Goal: Task Accomplishment & Management: Manage account settings

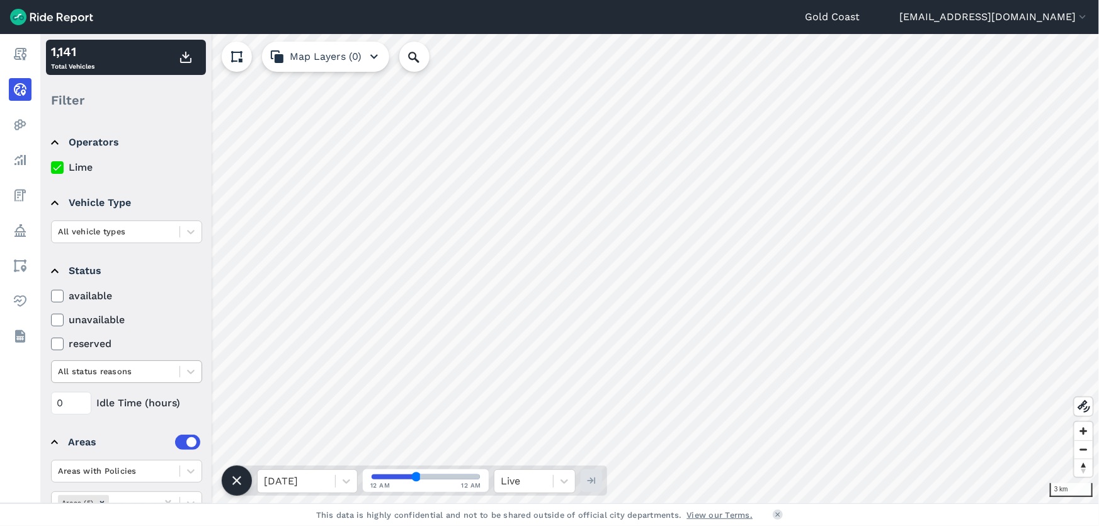
scroll to position [56, 0]
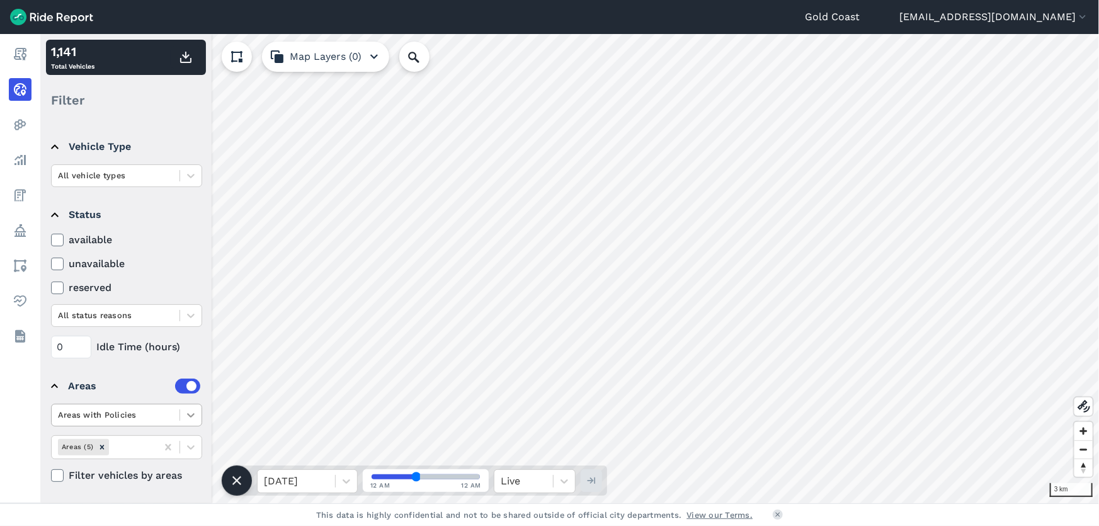
click at [195, 409] on icon at bounding box center [191, 415] width 13 height 13
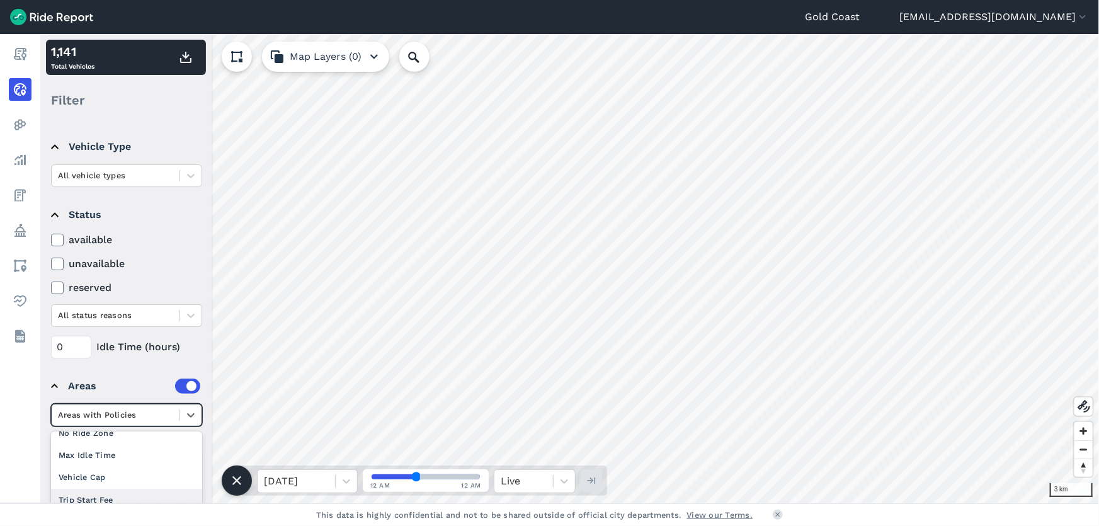
scroll to position [93, 0]
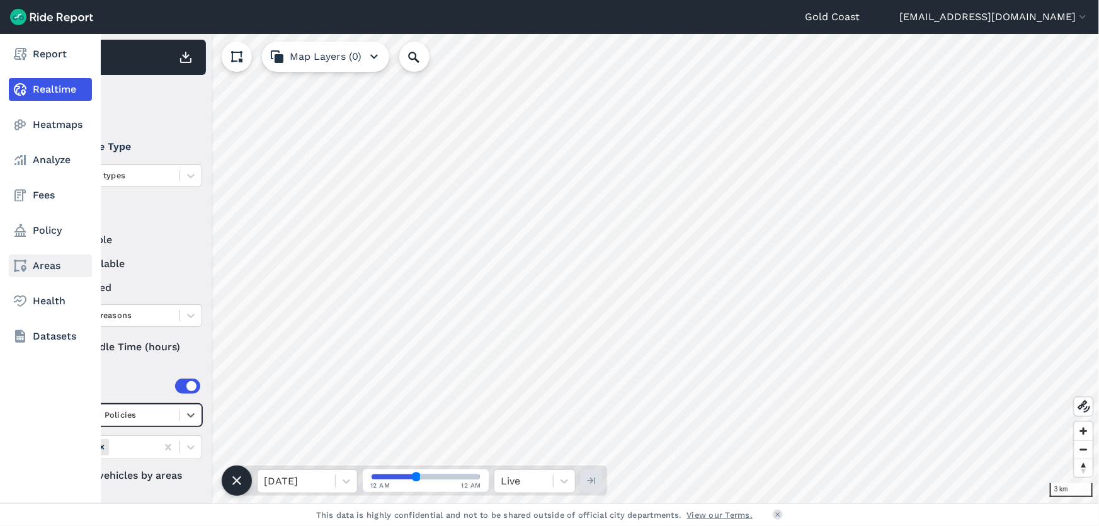
click at [57, 277] on link "Areas" at bounding box center [50, 266] width 83 height 23
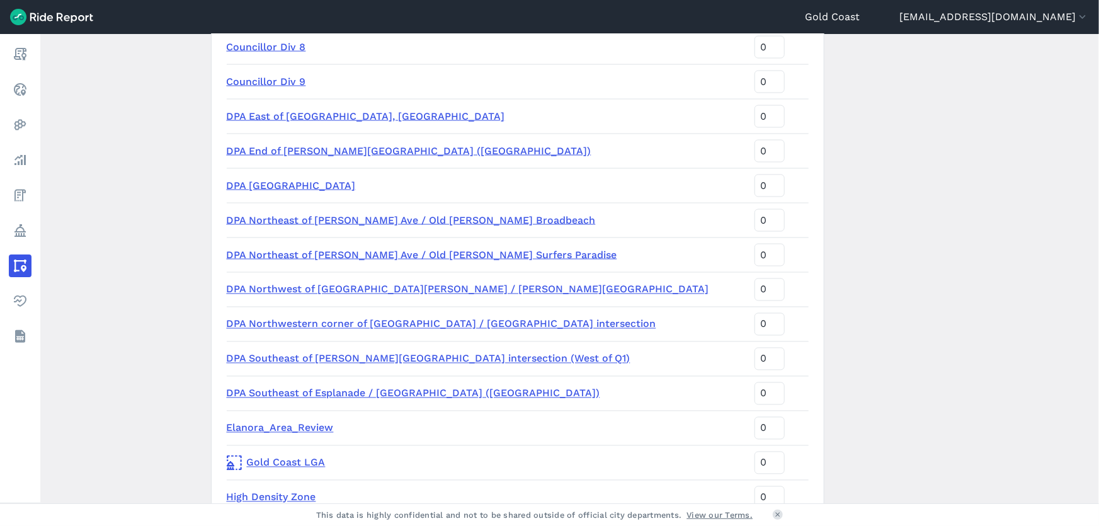
scroll to position [974, 0]
click at [365, 218] on link "DPA Northeast of [PERSON_NAME] Ave / Old [PERSON_NAME] Broadbeach" at bounding box center [411, 220] width 369 height 12
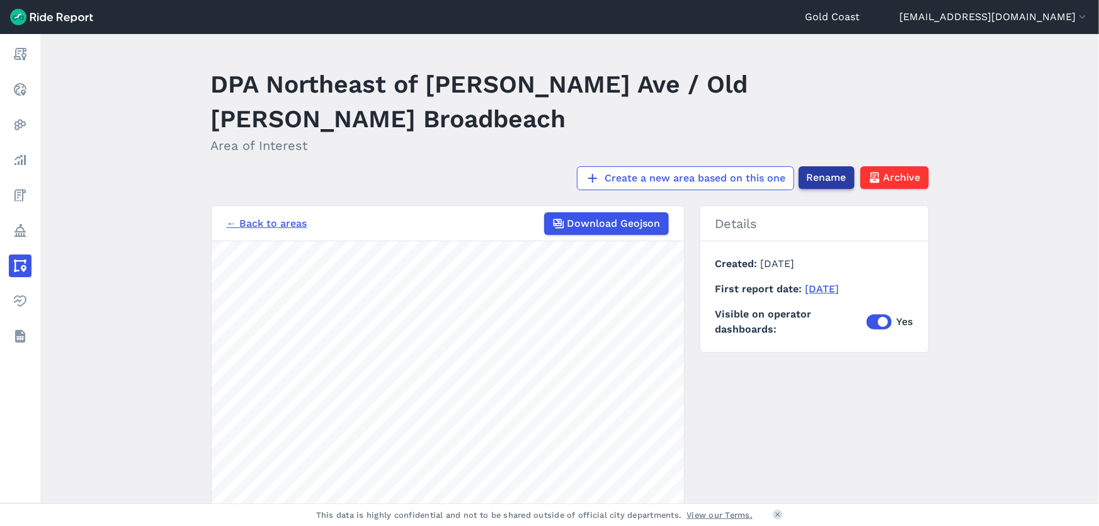
click at [821, 176] on span "Rename" at bounding box center [827, 177] width 40 height 15
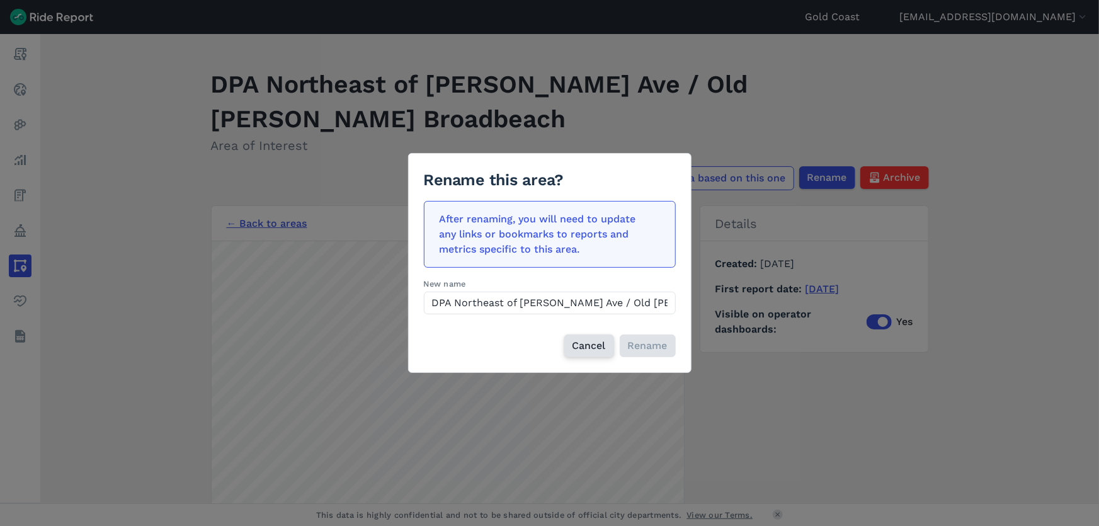
click at [595, 343] on span "Cancel" at bounding box center [589, 345] width 33 height 15
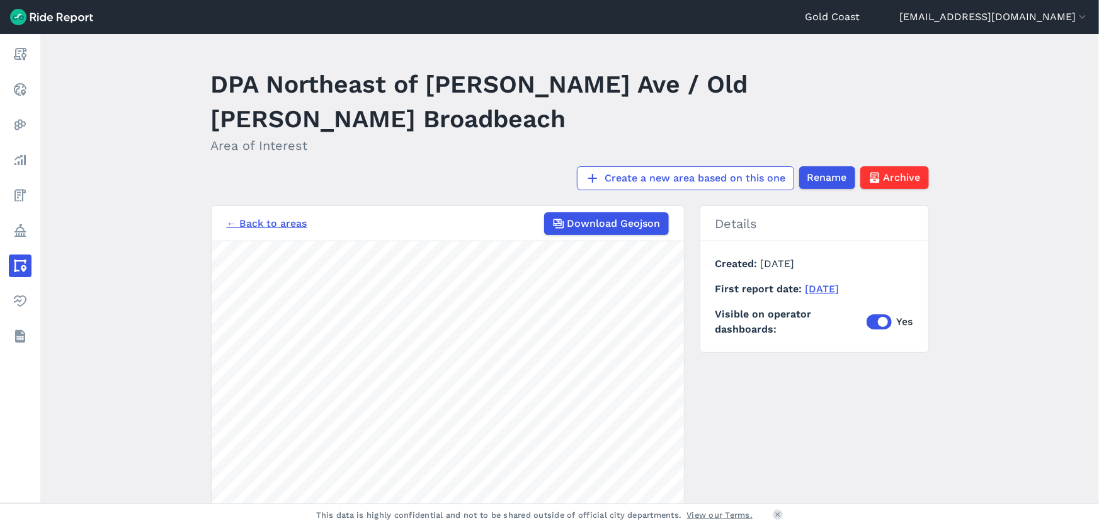
scroll to position [60, 0]
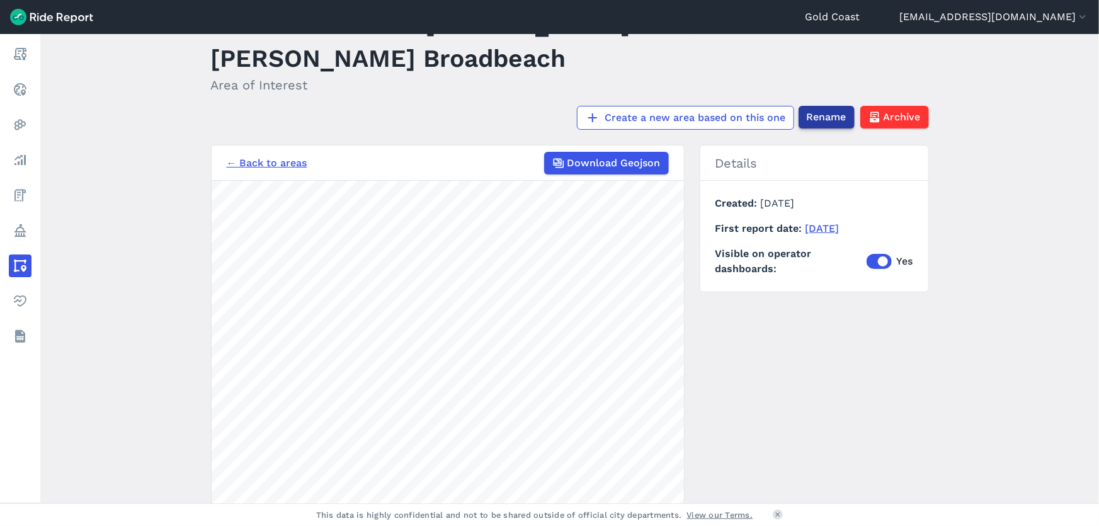
click at [808, 122] on span "Rename" at bounding box center [827, 117] width 40 height 15
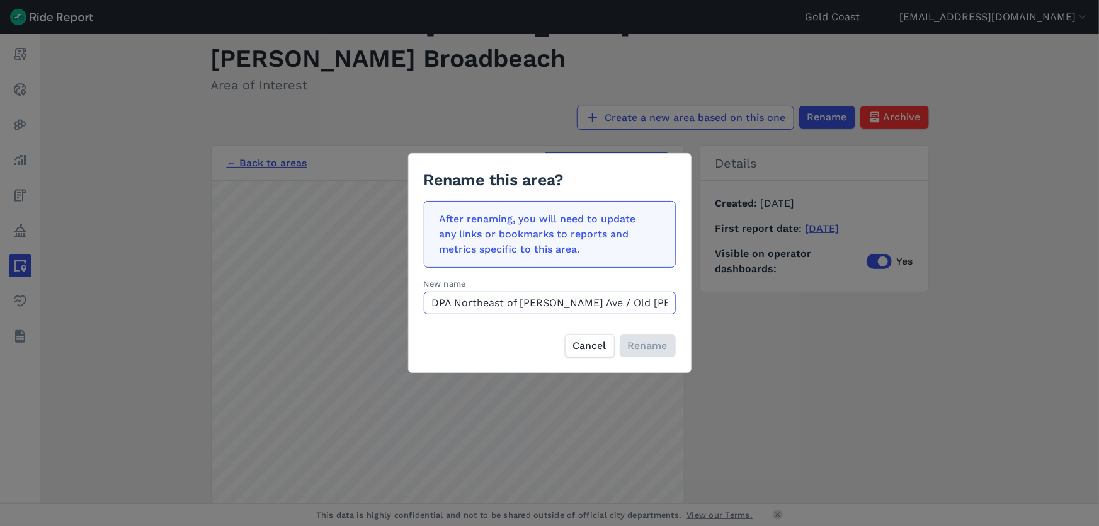
click at [457, 301] on input "DPA Northeast of [PERSON_NAME] Ave / Old [PERSON_NAME] Broadbeach" at bounding box center [550, 303] width 252 height 23
type input "DPA #5 Northeast of [PERSON_NAME][GEOGRAPHIC_DATA] / Old [PERSON_NAME] Broadbea…"
click at [650, 349] on span "Rename" at bounding box center [648, 345] width 40 height 15
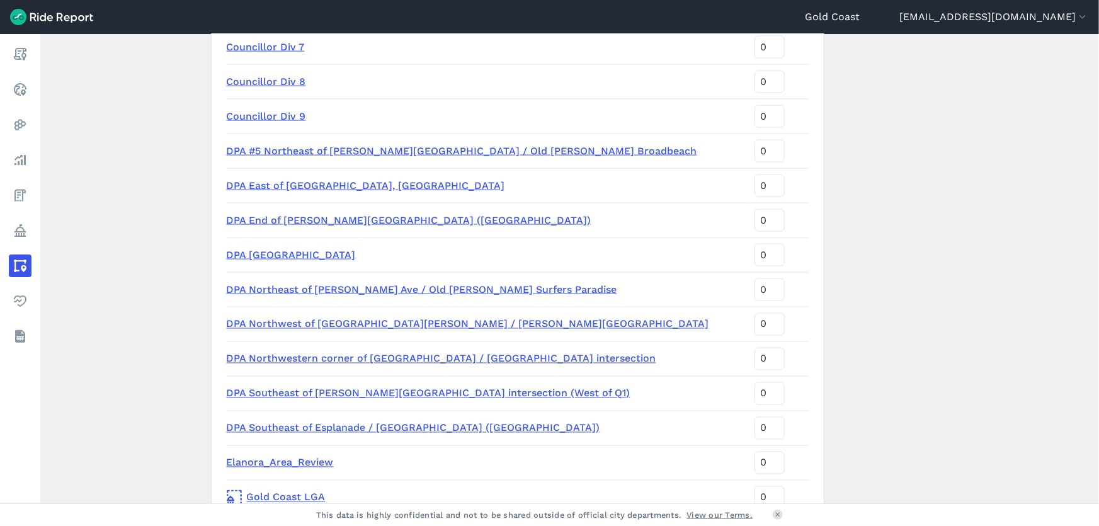
scroll to position [939, 0]
click at [330, 189] on link "DPA East of [GEOGRAPHIC_DATA], [GEOGRAPHIC_DATA]" at bounding box center [366, 186] width 278 height 12
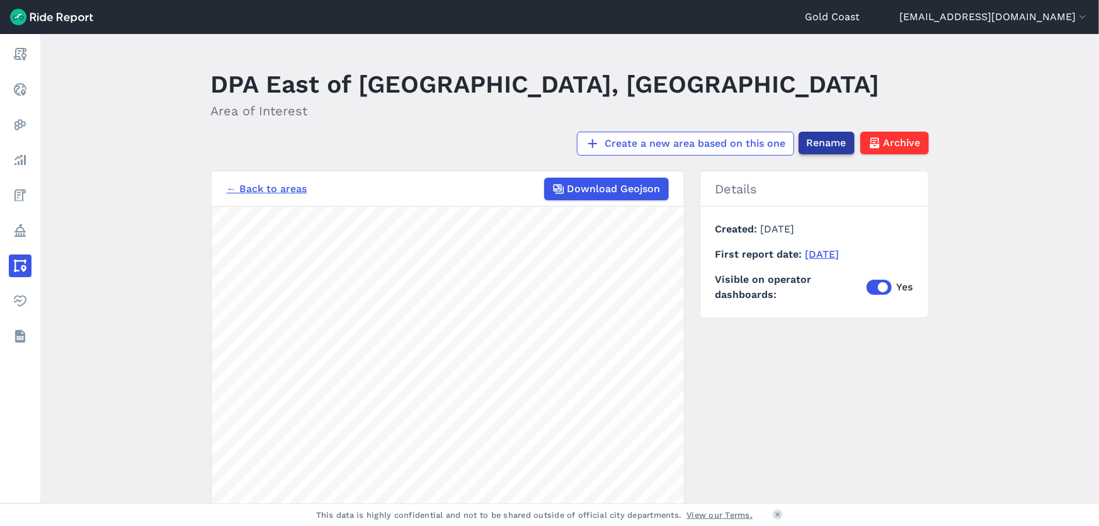
click at [812, 151] on span "Rename" at bounding box center [827, 142] width 40 height 15
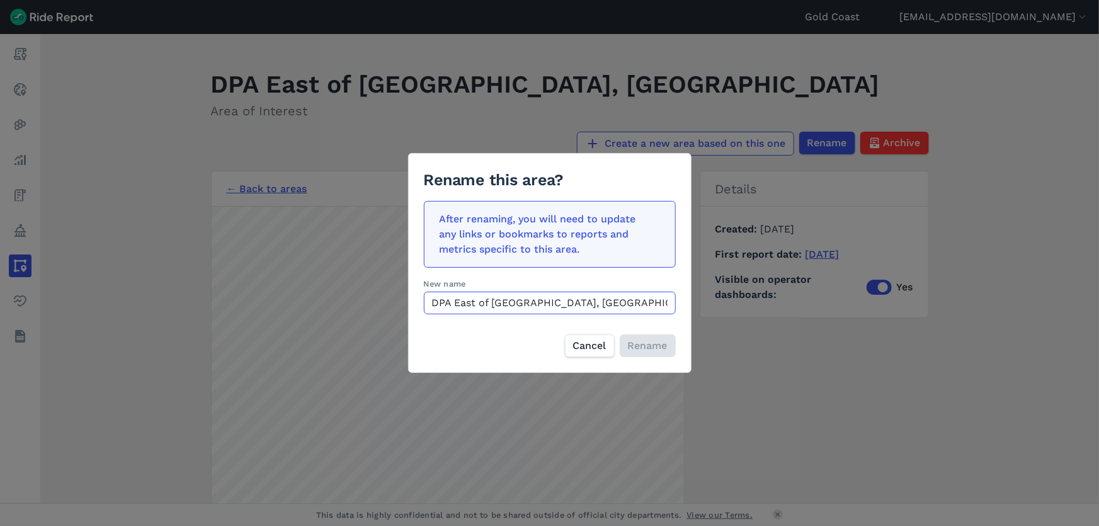
click at [450, 299] on input "DPA East of [GEOGRAPHIC_DATA], [GEOGRAPHIC_DATA]" at bounding box center [550, 303] width 252 height 23
type input "DPA #4 East of [GEOGRAPHIC_DATA], [GEOGRAPHIC_DATA]"
click at [634, 341] on span "Rename" at bounding box center [648, 345] width 40 height 15
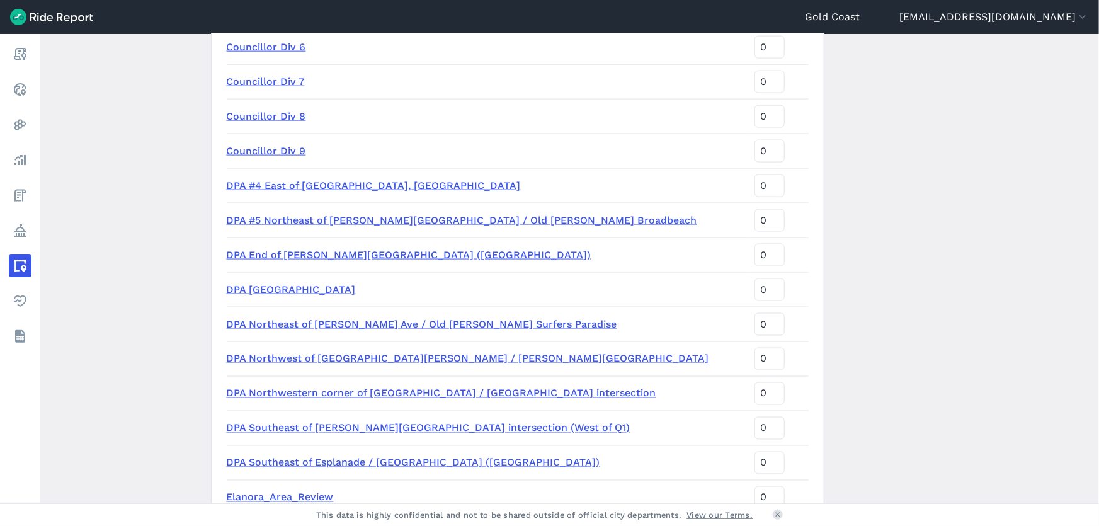
scroll to position [907, 0]
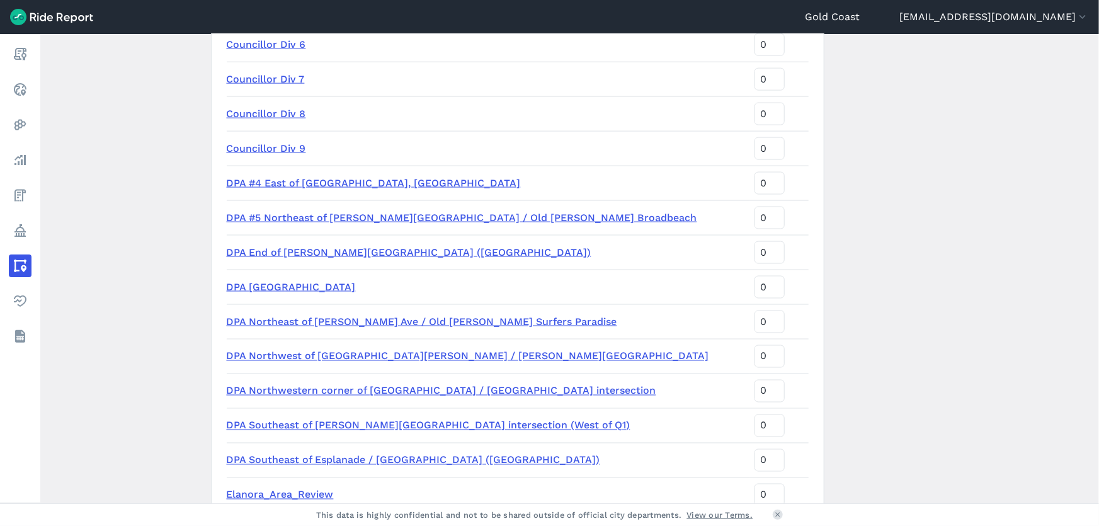
click at [337, 255] on link "DPA End of [PERSON_NAME][GEOGRAPHIC_DATA] ([GEOGRAPHIC_DATA])" at bounding box center [409, 252] width 365 height 12
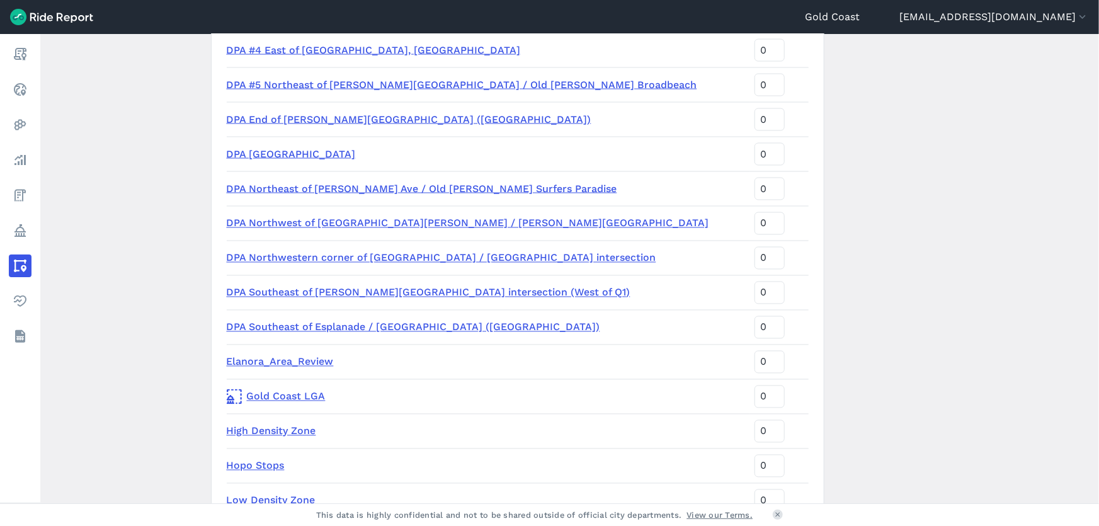
scroll to position [1043, 0]
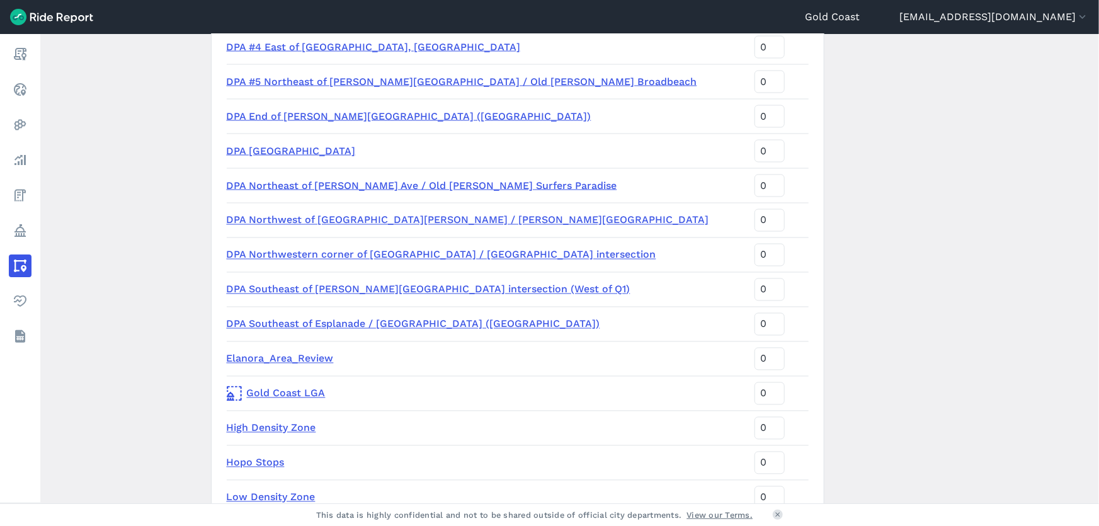
click at [290, 146] on link "DPA [GEOGRAPHIC_DATA]" at bounding box center [291, 151] width 129 height 12
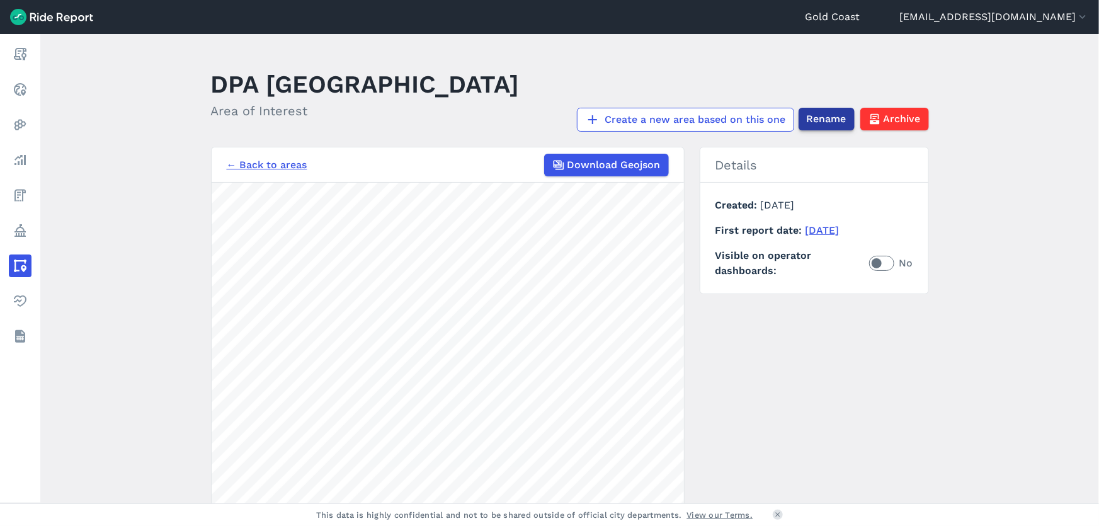
click at [831, 114] on span "Rename" at bounding box center [827, 119] width 40 height 15
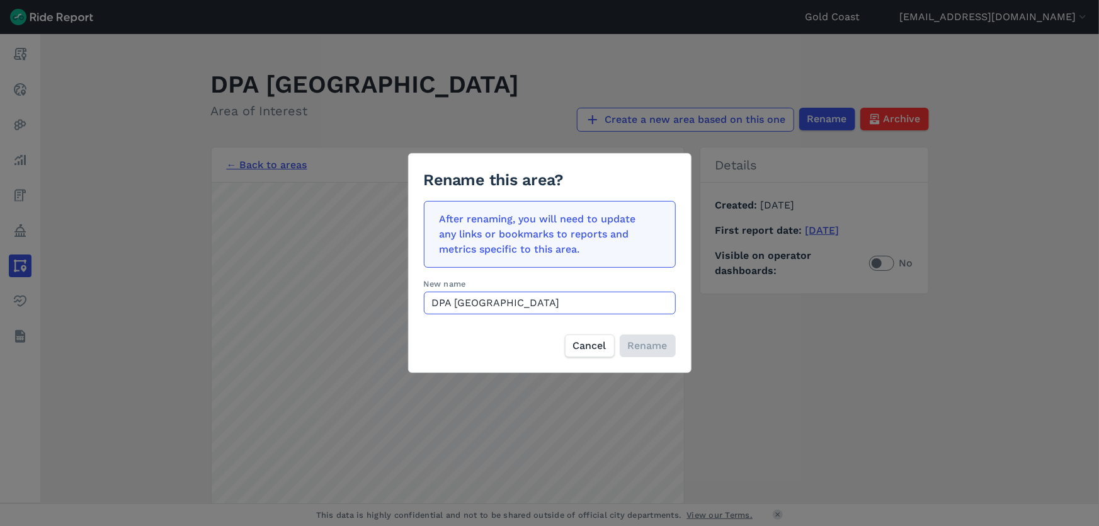
click at [454, 303] on input "DPA [GEOGRAPHIC_DATA]" at bounding box center [550, 303] width 252 height 23
type input "DPA #1 [GEOGRAPHIC_DATA]"
click at [636, 340] on span "Rename" at bounding box center [648, 345] width 40 height 15
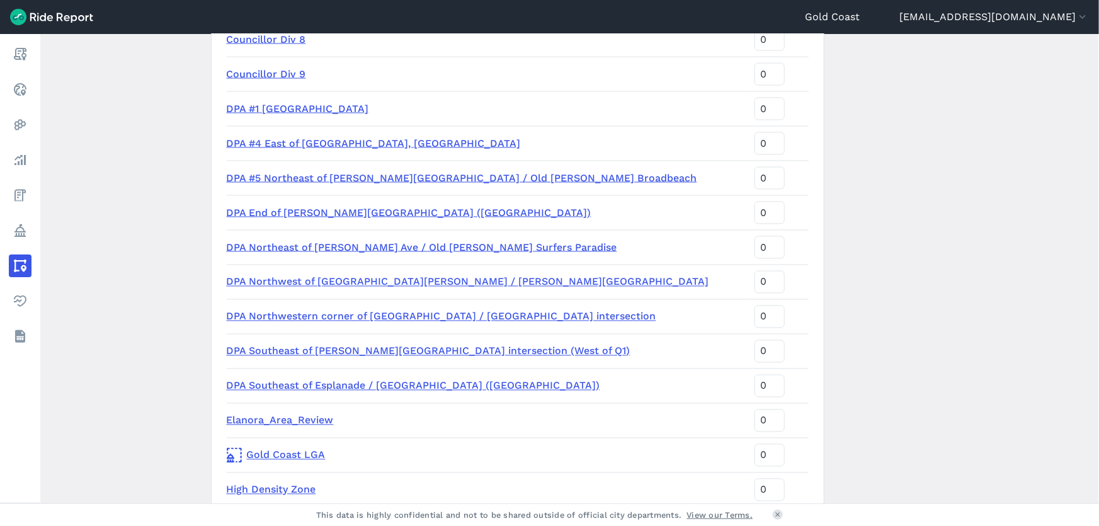
scroll to position [980, 0]
click at [403, 284] on link "DPA Northwest of [GEOGRAPHIC_DATA][PERSON_NAME] / [PERSON_NAME][GEOGRAPHIC_DATA]" at bounding box center [468, 283] width 483 height 12
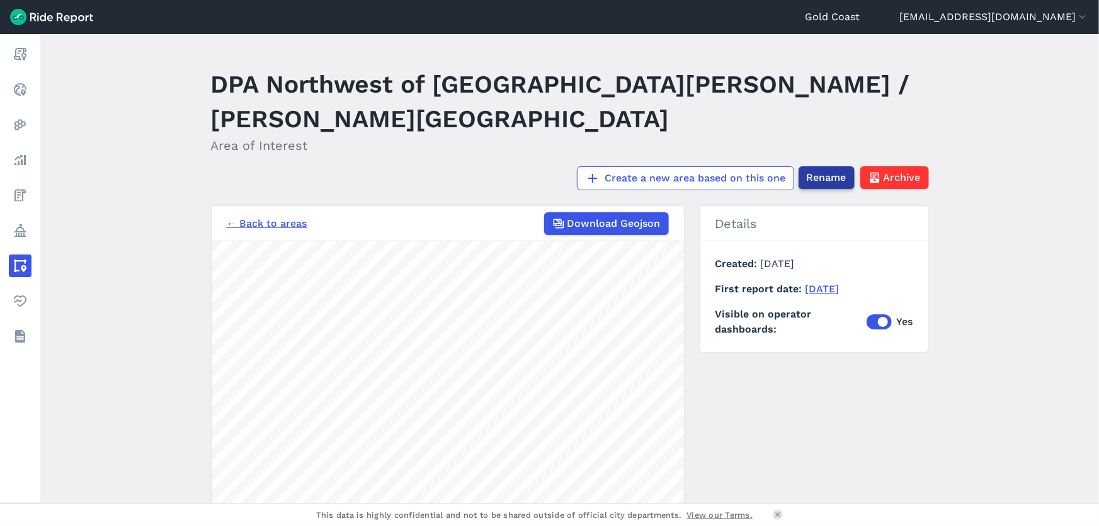
click at [837, 182] on span "Rename" at bounding box center [827, 177] width 40 height 15
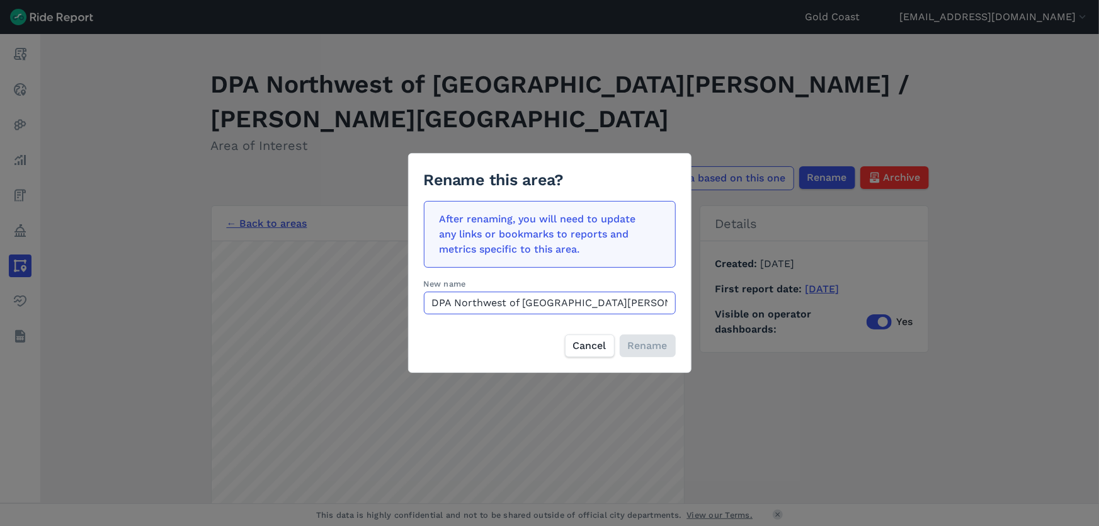
click at [447, 301] on input "DPA Northwest of [GEOGRAPHIC_DATA][PERSON_NAME] / [PERSON_NAME][GEOGRAPHIC_DATA]" at bounding box center [550, 303] width 252 height 23
type input "DPA #2 Northwest of [GEOGRAPHIC_DATA][PERSON_NAME] / [PERSON_NAME][GEOGRAPHIC_D…"
click at [636, 347] on span "Rename" at bounding box center [648, 345] width 40 height 15
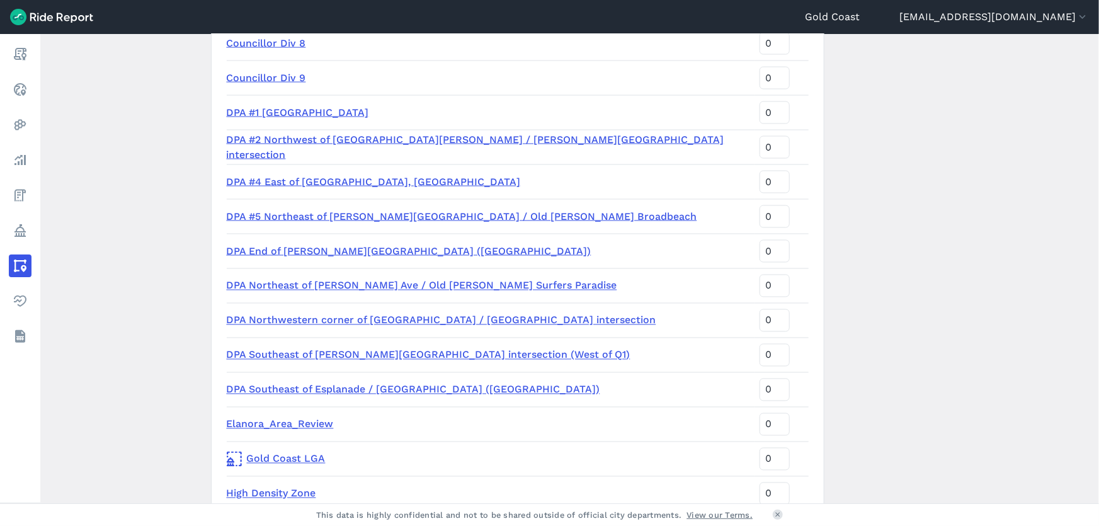
scroll to position [978, 0]
click at [425, 355] on link "DPA Southeast of [PERSON_NAME][GEOGRAPHIC_DATA] intersection (West of Q1)" at bounding box center [429, 354] width 404 height 12
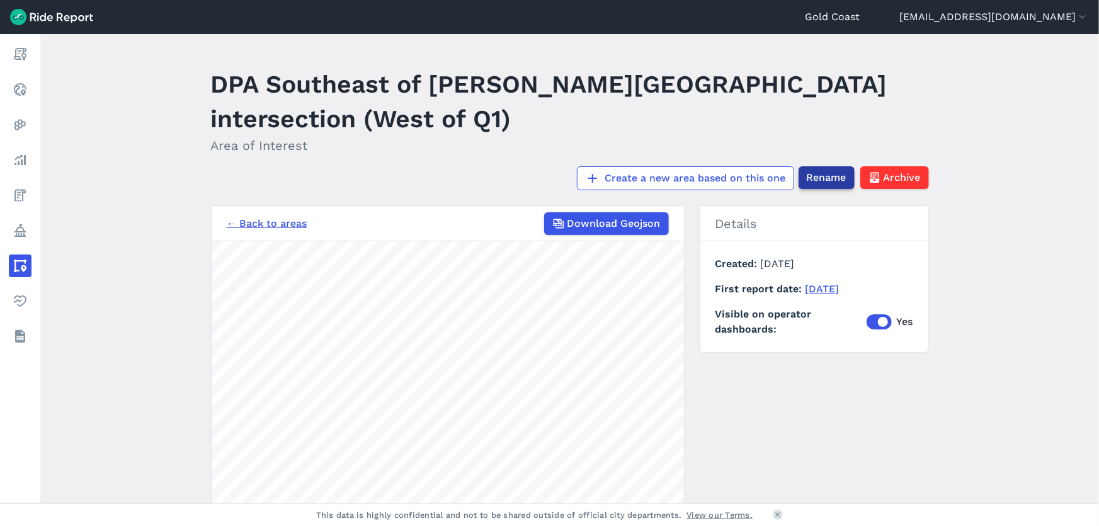
click at [811, 176] on span "Rename" at bounding box center [827, 177] width 40 height 15
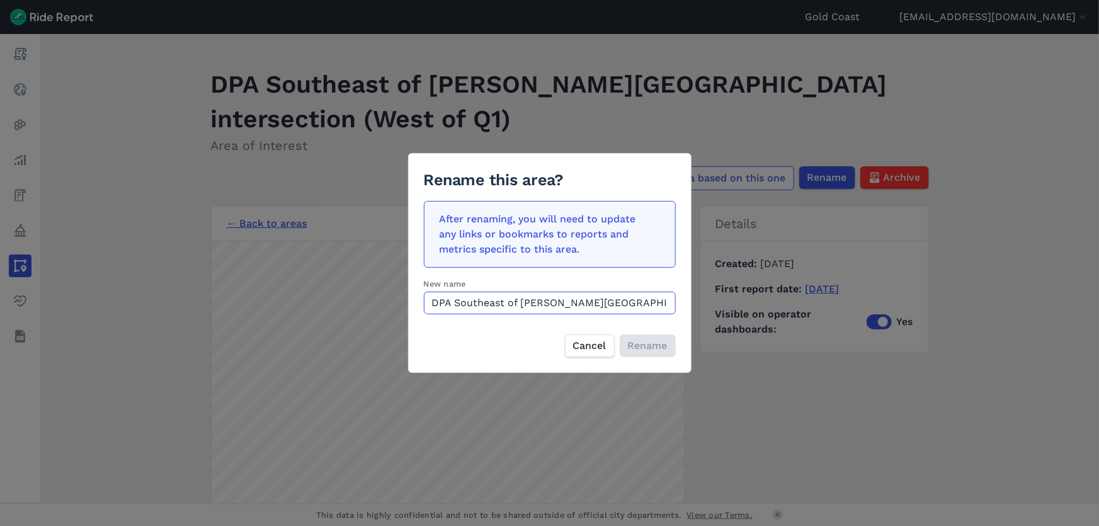
click at [456, 304] on input "DPA Southeast of [PERSON_NAME][GEOGRAPHIC_DATA] intersection (West of Q1)" at bounding box center [550, 303] width 252 height 23
type input "DPA #7 Southeast of [PERSON_NAME][GEOGRAPHIC_DATA] intersection (West of Q1)"
click at [638, 342] on span "Rename" at bounding box center [648, 345] width 40 height 15
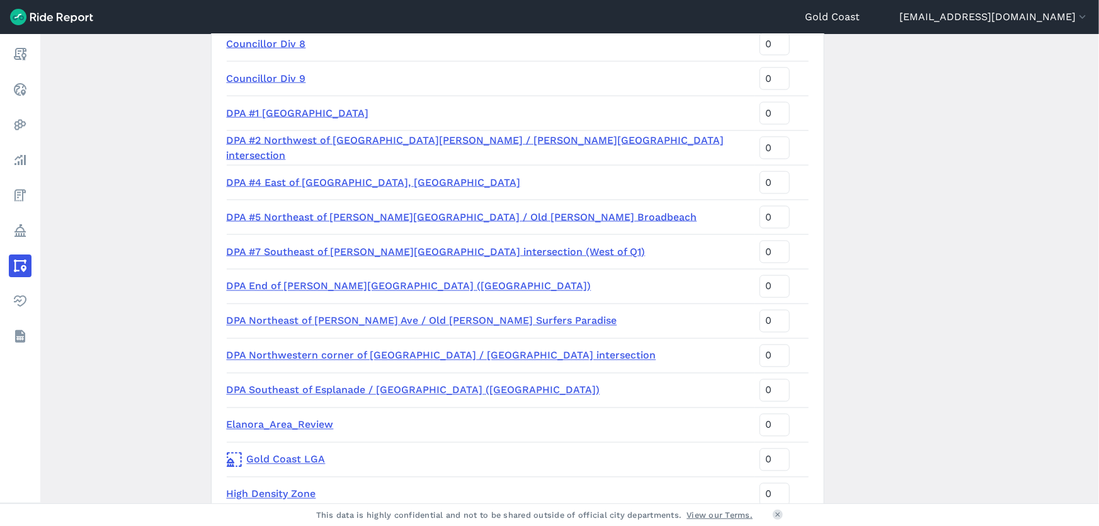
scroll to position [977, 0]
click at [347, 323] on link "DPA Northeast of [PERSON_NAME] Ave / Old [PERSON_NAME] Surfers Paradise" at bounding box center [422, 320] width 391 height 12
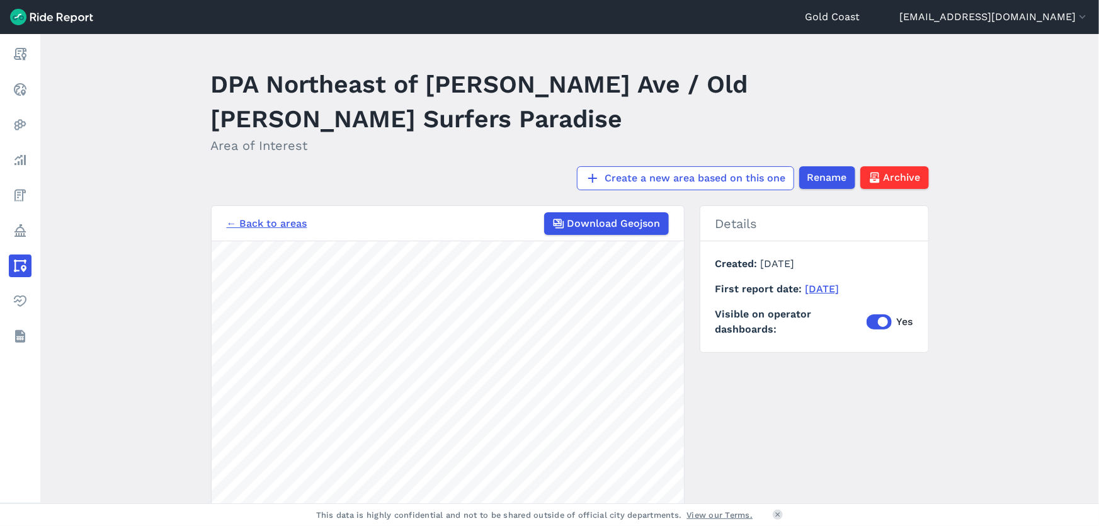
click at [424, 221] on section "← Back to areas Download Geojson 200 m" at bounding box center [448, 442] width 474 height 474
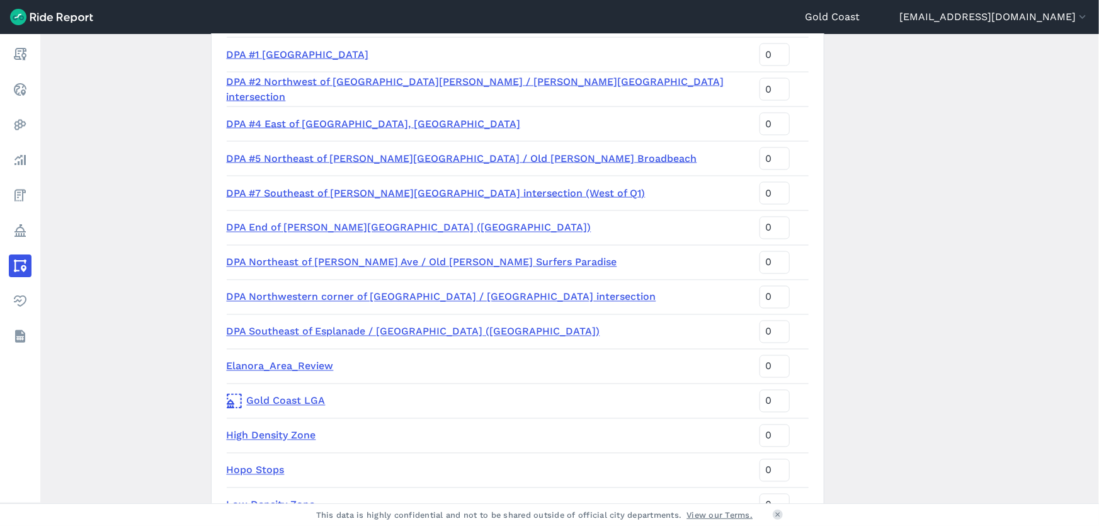
scroll to position [1036, 0]
click at [396, 333] on link "DPA Southeast of Esplanade / [GEOGRAPHIC_DATA] ([GEOGRAPHIC_DATA])" at bounding box center [414, 331] width 374 height 12
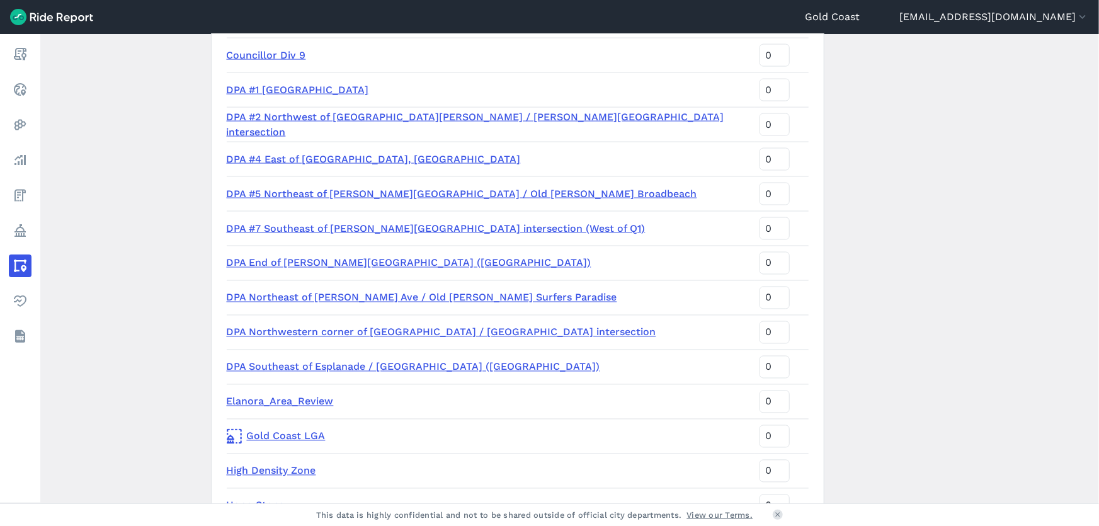
scroll to position [999, 0]
click at [454, 335] on link "DPA Northwestern corner of [GEOGRAPHIC_DATA] / [GEOGRAPHIC_DATA] intersection" at bounding box center [442, 333] width 430 height 12
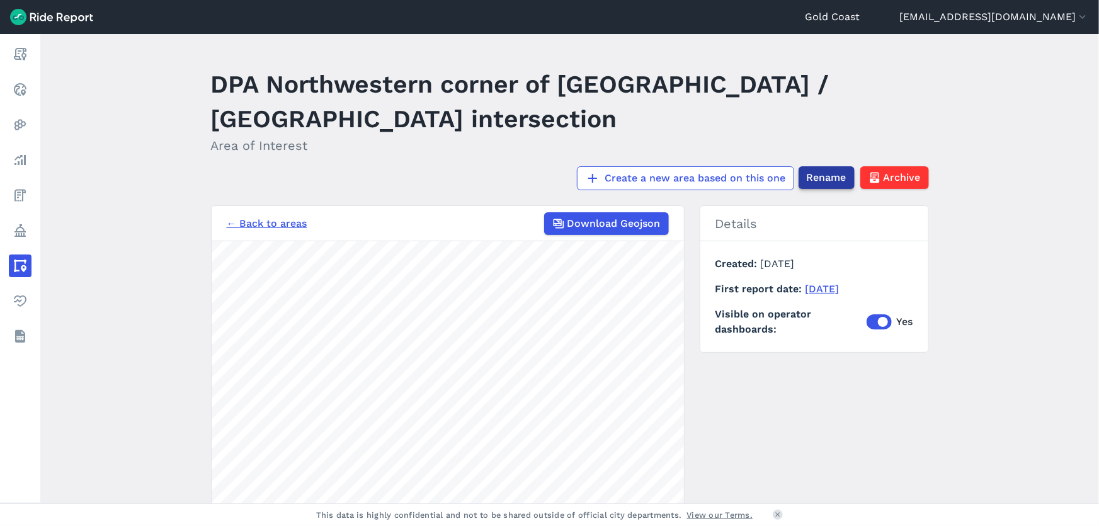
click at [812, 183] on span "Rename" at bounding box center [827, 177] width 40 height 15
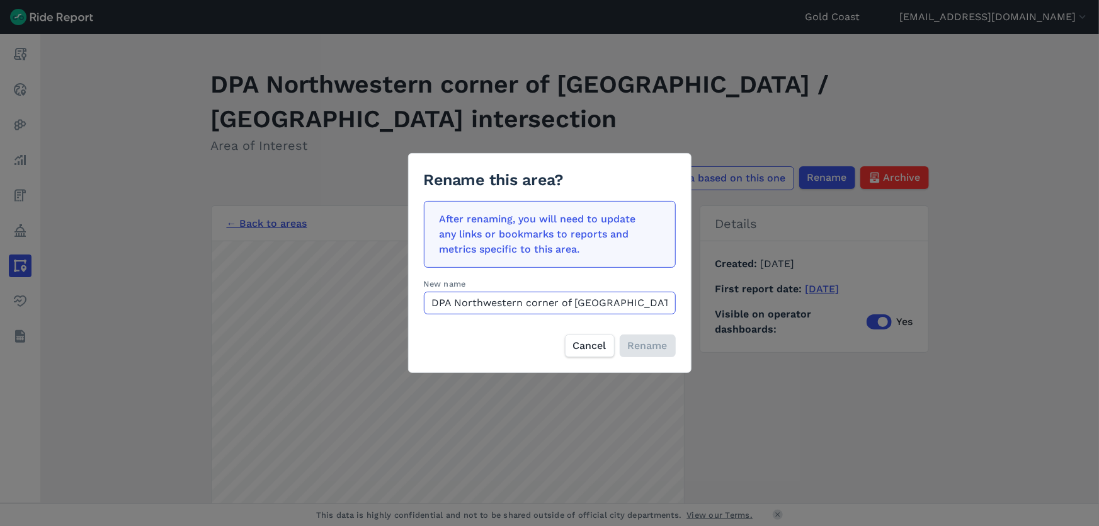
click at [450, 299] on input "DPA Northwestern corner of [GEOGRAPHIC_DATA] / [GEOGRAPHIC_DATA] intersection" at bounding box center [550, 303] width 252 height 23
type input "DPA #8 Northwestern corner of [GEOGRAPHIC_DATA] / [GEOGRAPHIC_DATA] intersection"
click at [642, 347] on span "Rename" at bounding box center [648, 345] width 40 height 15
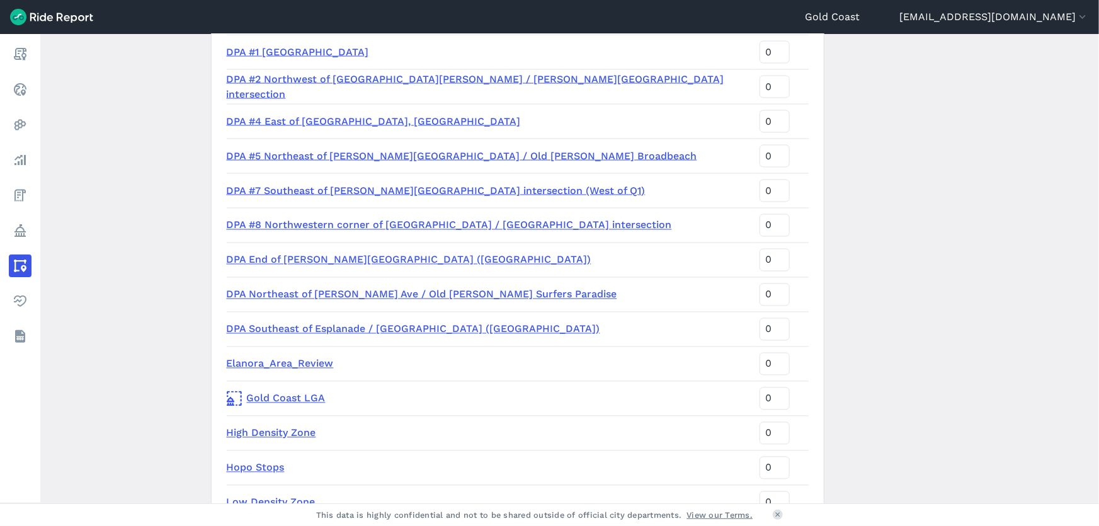
scroll to position [1041, 0]
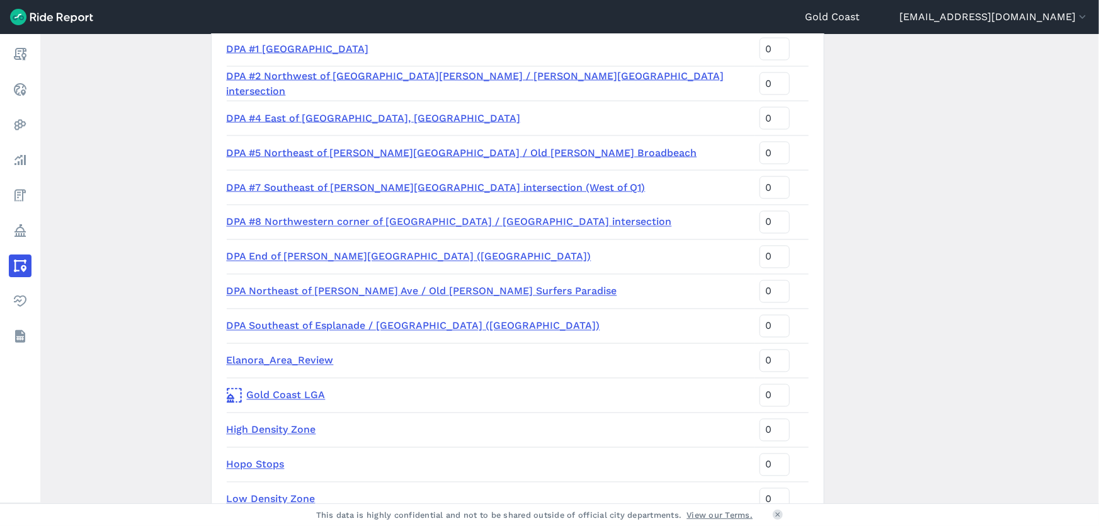
click at [348, 328] on link "DPA Southeast of Esplanade / [GEOGRAPHIC_DATA] ([GEOGRAPHIC_DATA])" at bounding box center [414, 326] width 374 height 12
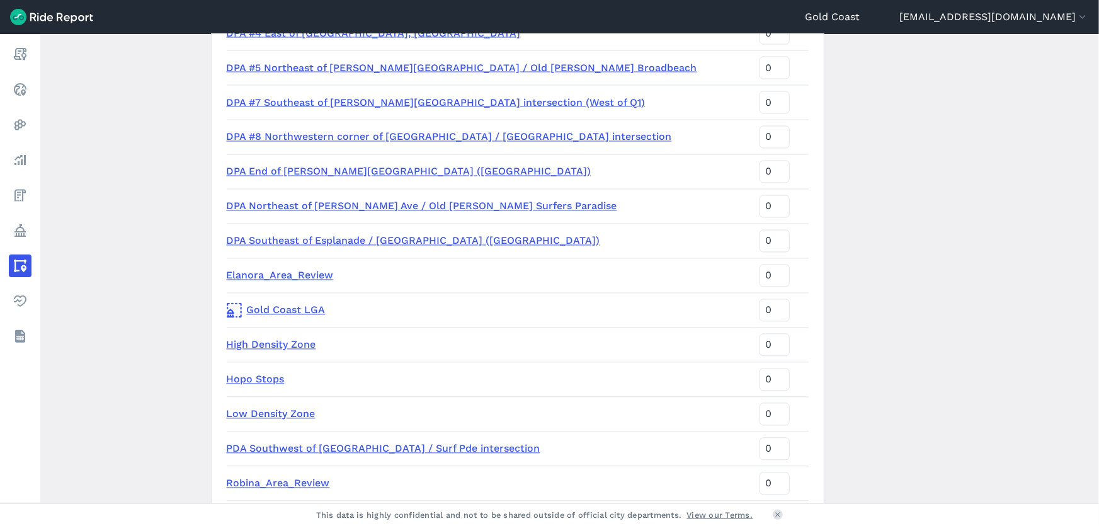
scroll to position [1079, 0]
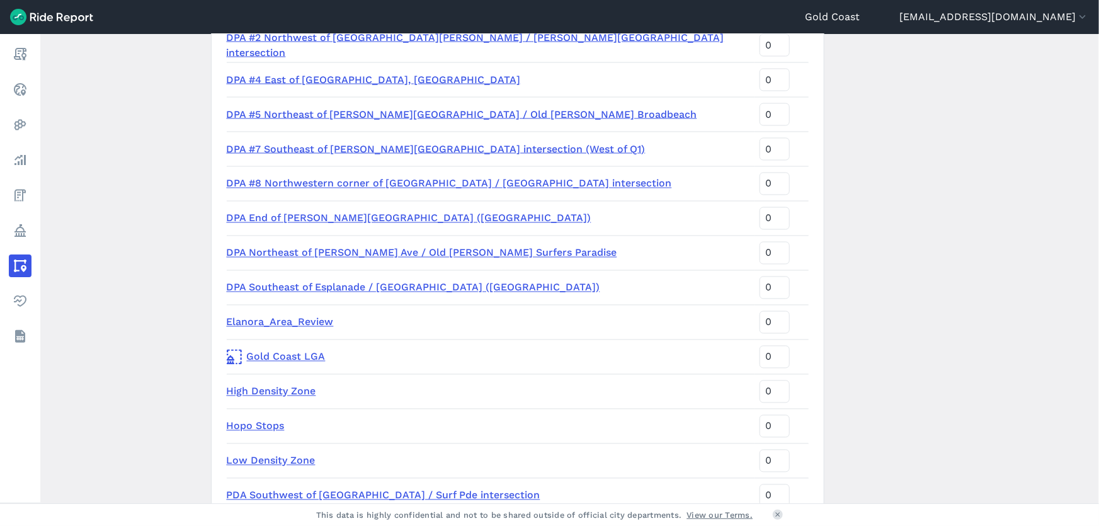
click at [369, 219] on link "DPA End of [PERSON_NAME][GEOGRAPHIC_DATA] ([GEOGRAPHIC_DATA])" at bounding box center [409, 218] width 365 height 12
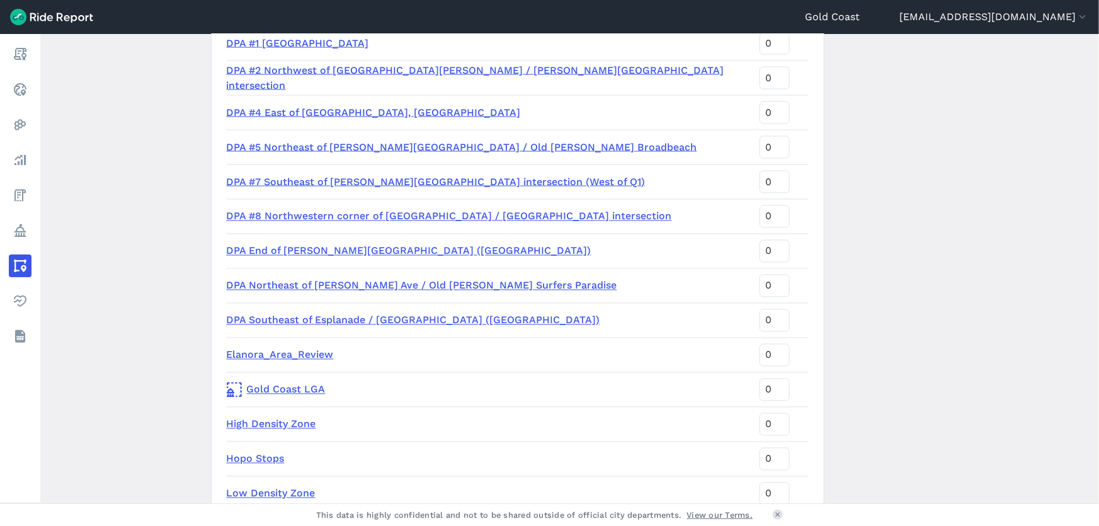
scroll to position [1047, 0]
click at [410, 287] on link "DPA Northeast of [PERSON_NAME] Ave / Old [PERSON_NAME] Surfers Paradise" at bounding box center [422, 285] width 391 height 12
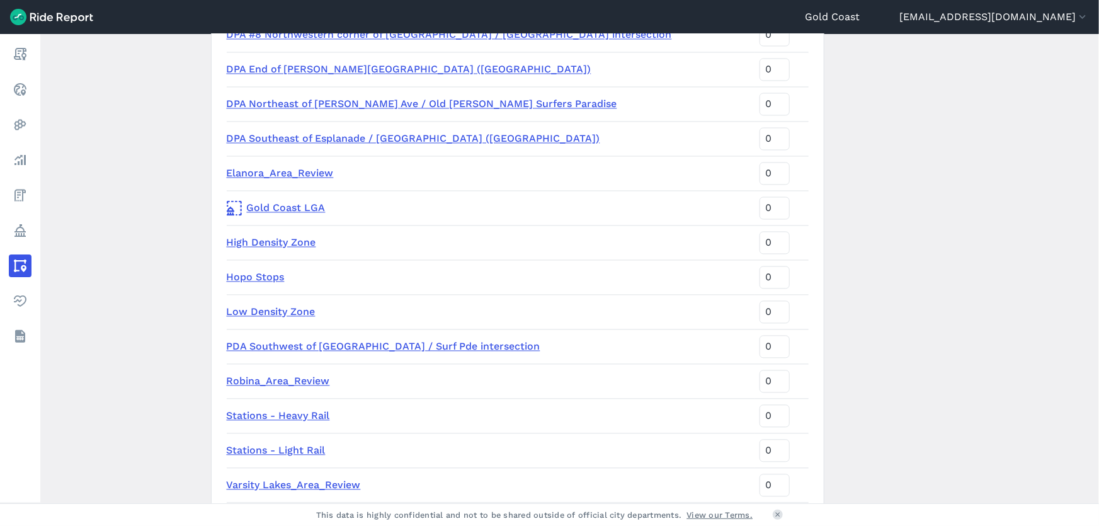
scroll to position [1367, 0]
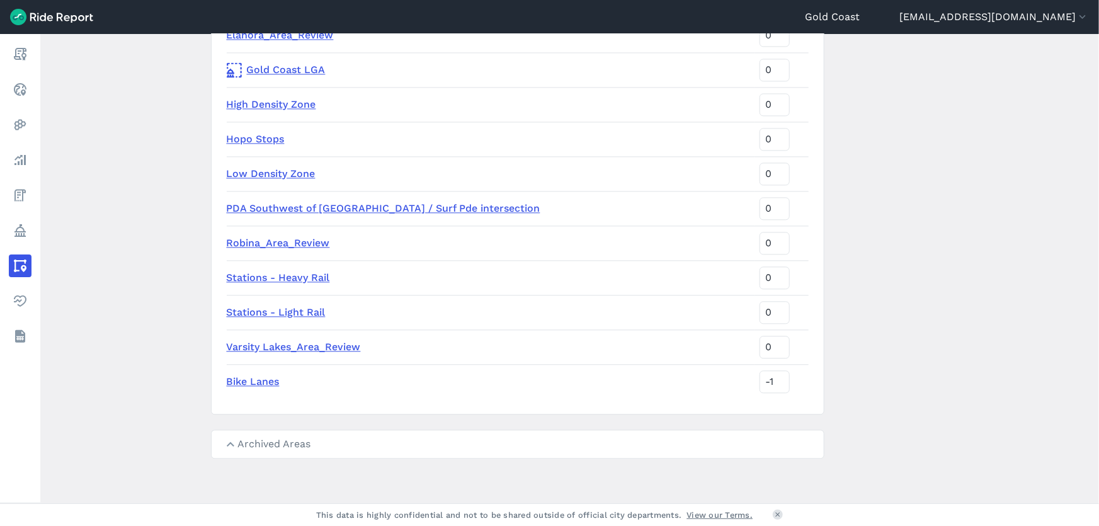
click at [312, 202] on link "PDA Southwest of [GEOGRAPHIC_DATA] / Surf Pde intersection" at bounding box center [384, 208] width 314 height 12
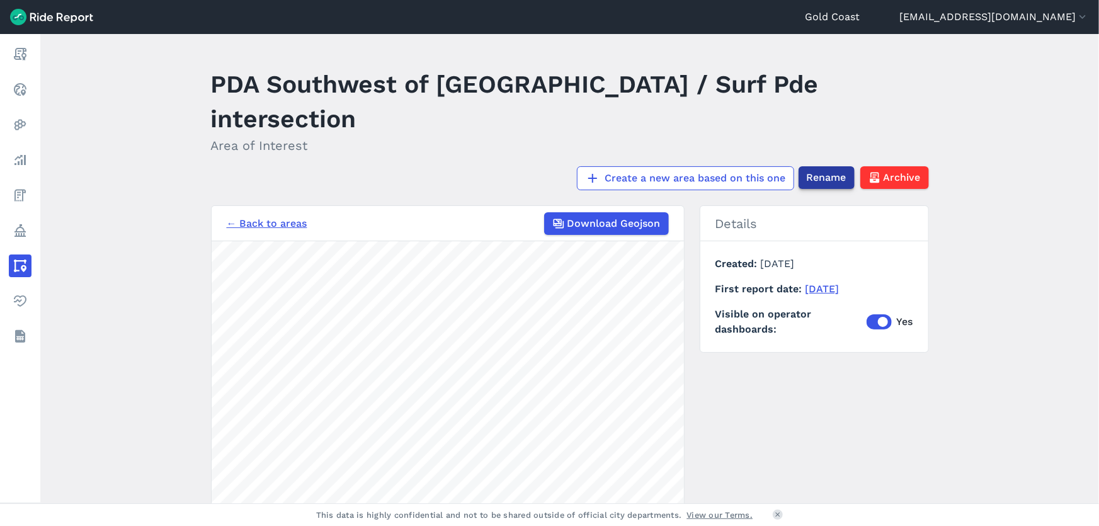
click at [821, 170] on span "Rename" at bounding box center [827, 177] width 40 height 15
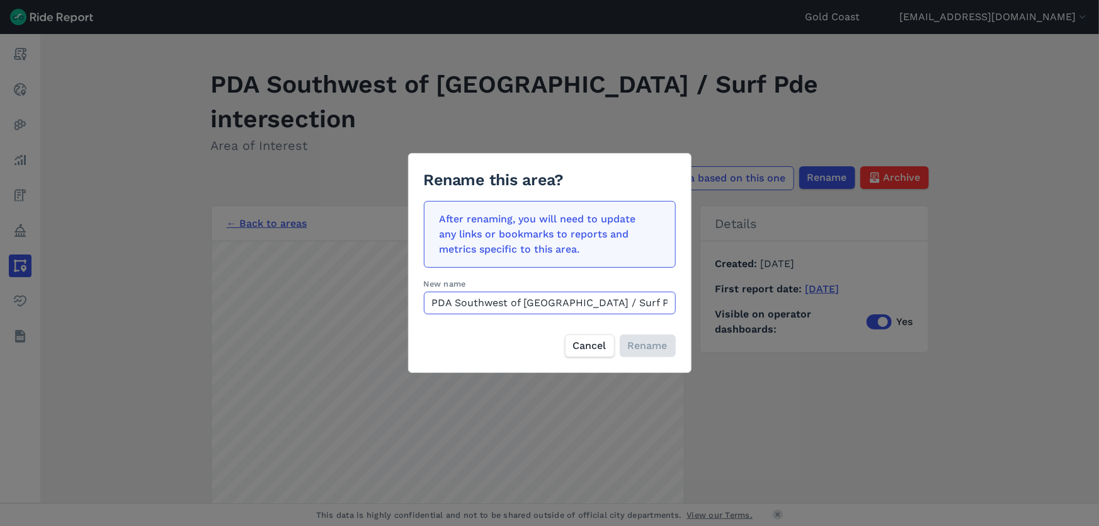
drag, startPoint x: 452, startPoint y: 302, endPoint x: 415, endPoint y: 301, distance: 37.2
click at [415, 301] on div "Rename this area? After renaming, you will need to update any links or bookmark…" at bounding box center [550, 263] width 284 height 220
type input "DPA #3 Southwest of [GEOGRAPHIC_DATA] / Surf Pde intersection"
click at [633, 347] on span "Rename" at bounding box center [648, 345] width 40 height 15
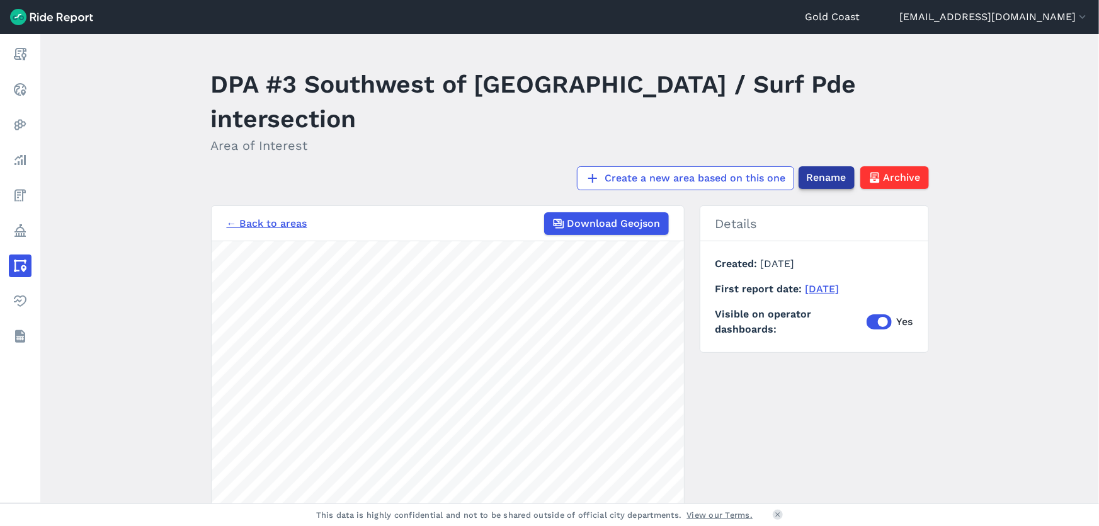
click at [807, 170] on span "Rename" at bounding box center [827, 177] width 40 height 15
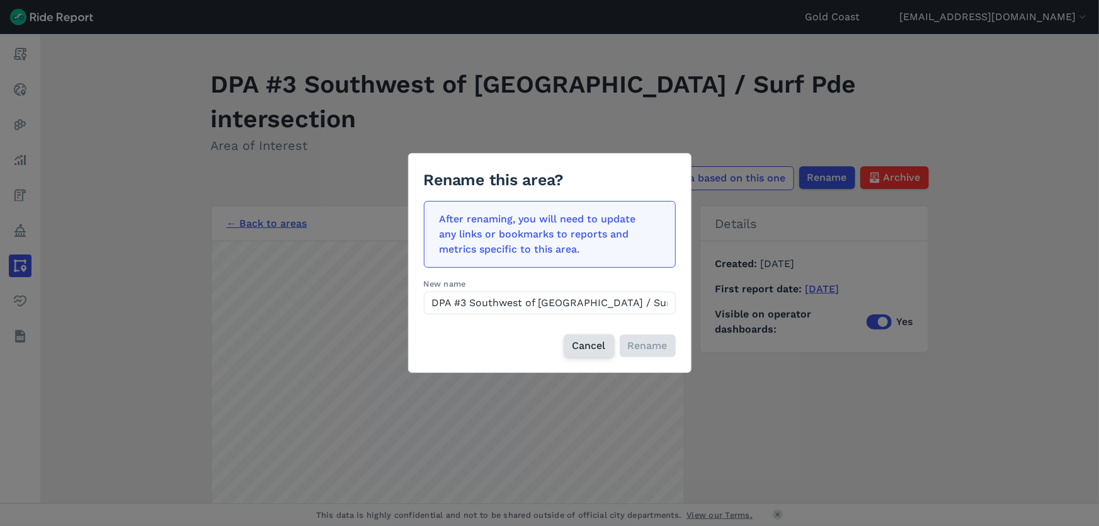
click at [590, 348] on span "Cancel" at bounding box center [589, 345] width 33 height 15
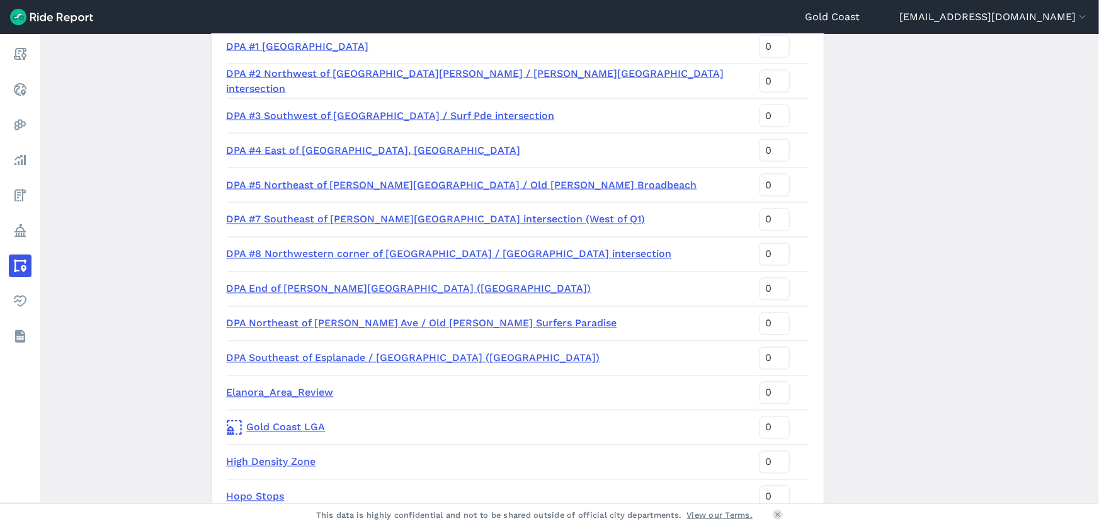
scroll to position [1050, 0]
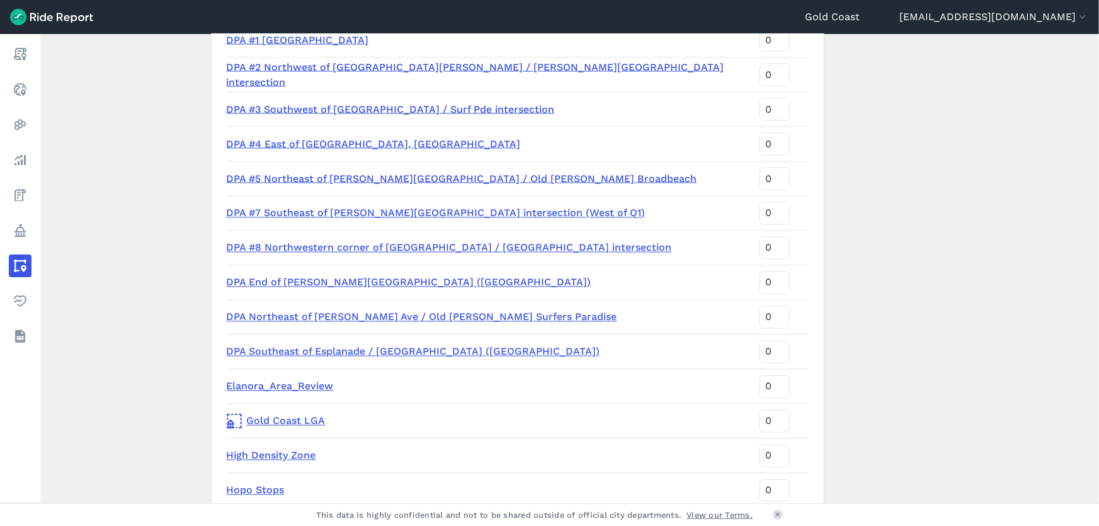
click at [458, 319] on link "DPA Northeast of [PERSON_NAME] Ave / Old [PERSON_NAME] Surfers Paradise" at bounding box center [422, 317] width 391 height 12
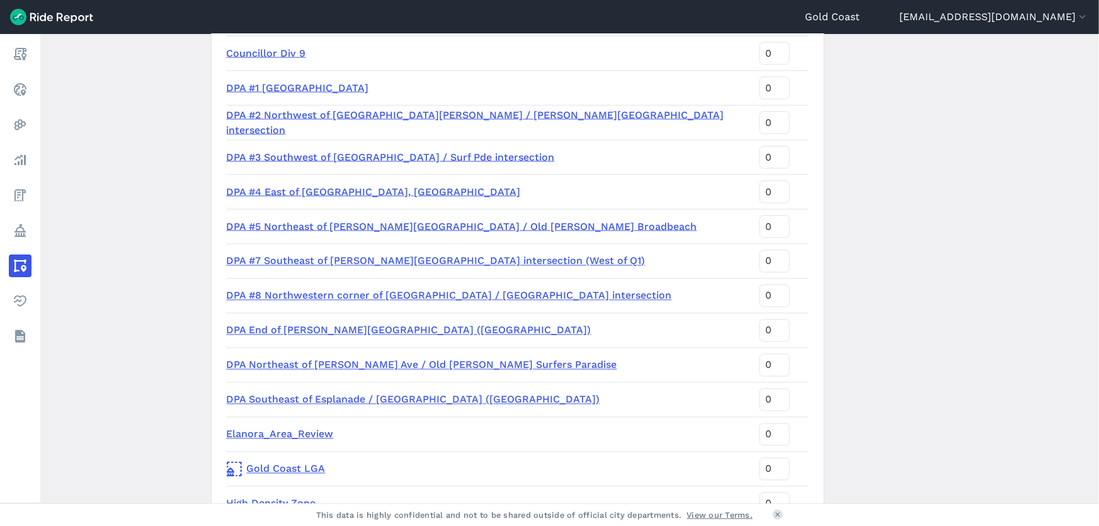
scroll to position [1002, 0]
click at [289, 155] on link "DPA #3 Southwest of [GEOGRAPHIC_DATA] / Surf Pde intersection" at bounding box center [391, 157] width 328 height 12
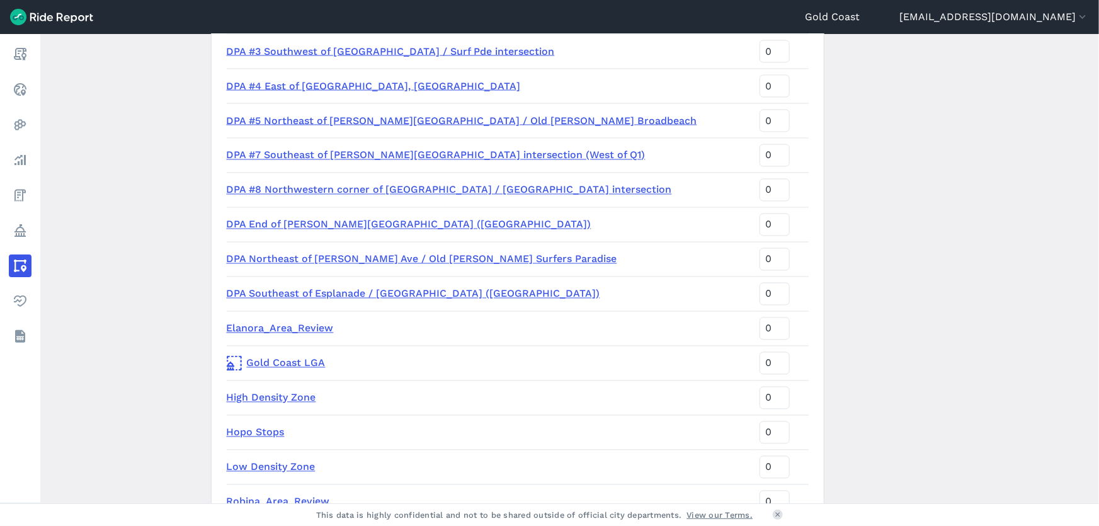
scroll to position [1103, 0]
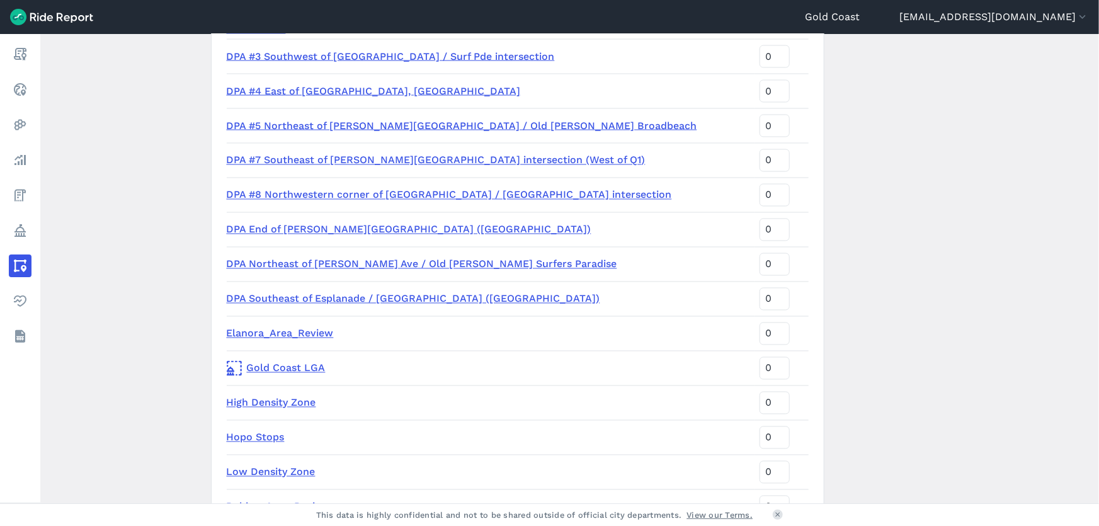
click at [339, 298] on link "DPA Southeast of Esplanade / [GEOGRAPHIC_DATA] ([GEOGRAPHIC_DATA])" at bounding box center [414, 299] width 374 height 12
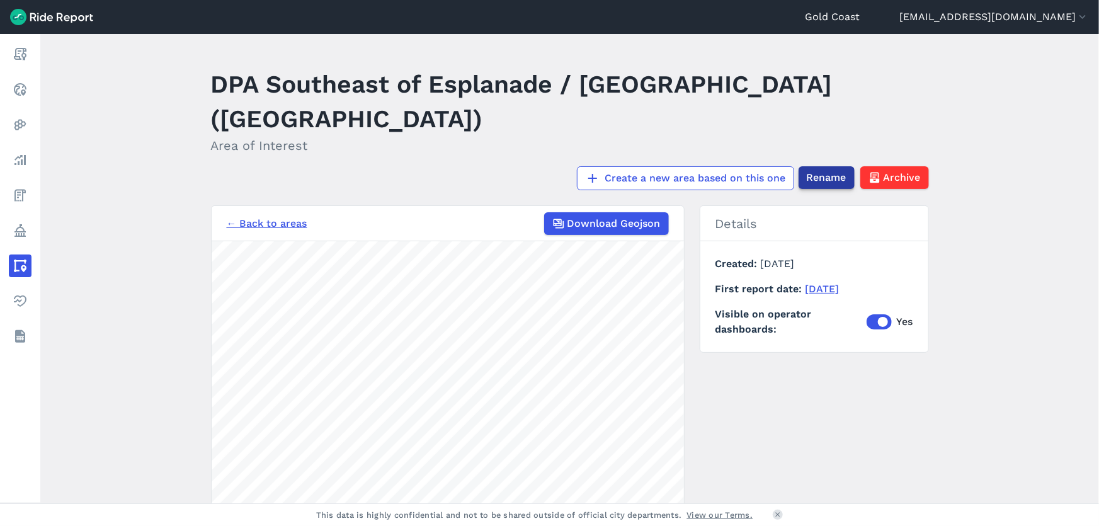
click at [817, 170] on span "Rename" at bounding box center [827, 177] width 40 height 15
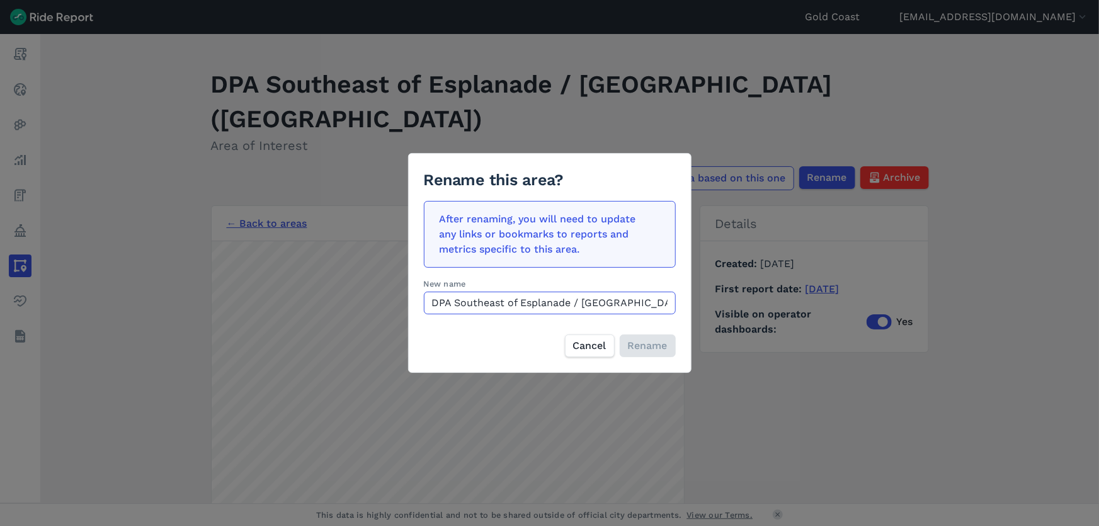
click at [453, 301] on input "DPA Southeast of Esplanade / [GEOGRAPHIC_DATA] ([GEOGRAPHIC_DATA])" at bounding box center [550, 303] width 252 height 23
type input "DPA #9 Southeast of Esplanade / [GEOGRAPHIC_DATA] ([GEOGRAPHIC_DATA])"
click at [648, 344] on span "Rename" at bounding box center [648, 345] width 40 height 15
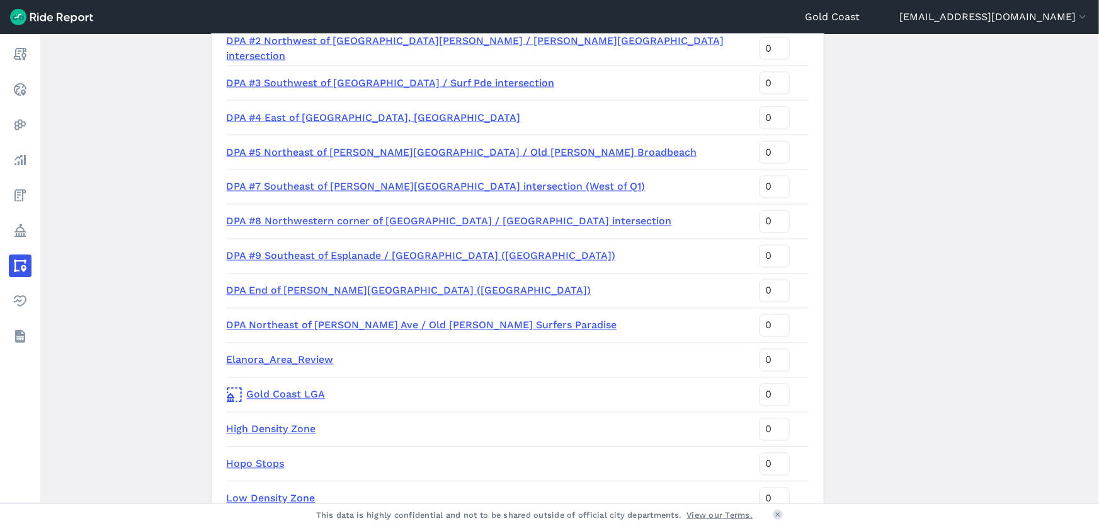
scroll to position [1077, 0]
click at [384, 321] on link "DPA Northeast of [PERSON_NAME] Ave / Old [PERSON_NAME] Surfers Paradise" at bounding box center [422, 325] width 391 height 12
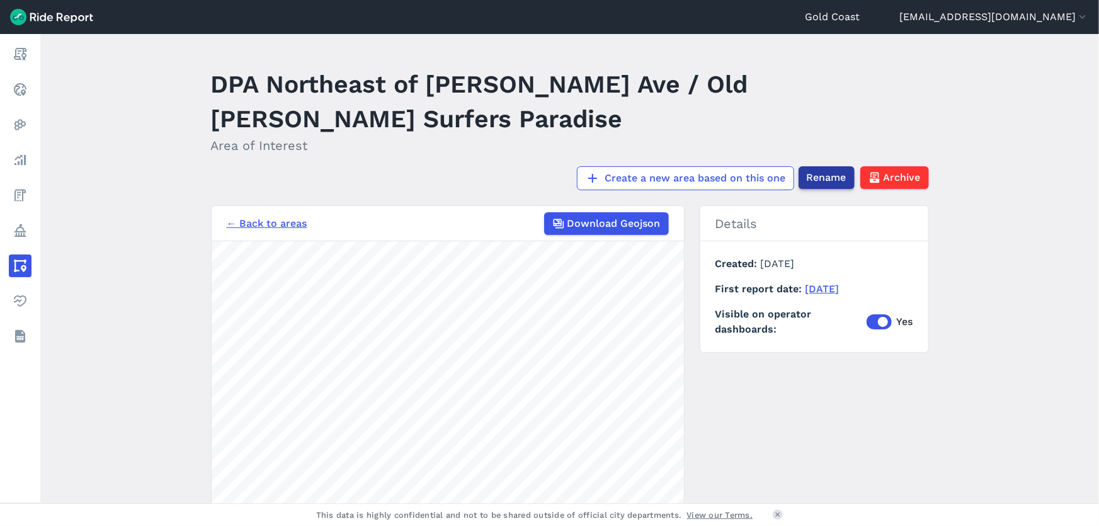
click at [821, 180] on span "Rename" at bounding box center [827, 177] width 40 height 15
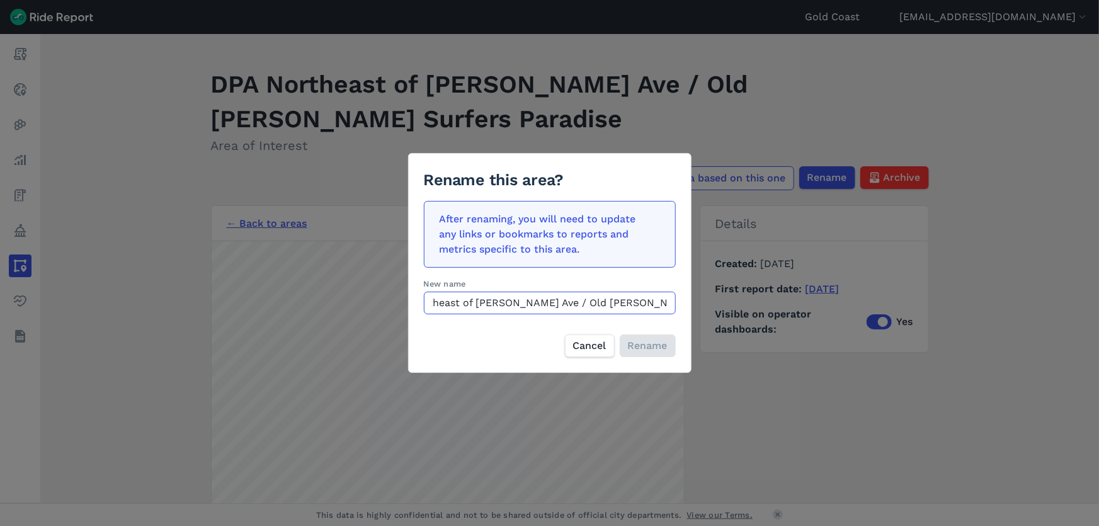
scroll to position [0, 81]
drag, startPoint x: 520, startPoint y: 302, endPoint x: 672, endPoint y: 304, distance: 151.2
click at [672, 304] on input "DPA Northeast of [PERSON_NAME] Ave / Old [PERSON_NAME] Surfers Paradise" at bounding box center [550, 303] width 252 height 23
click at [585, 303] on input "DPA Northeast of [PERSON_NAME] Ave / Old [PERSON_NAME] Surfers Paradise" at bounding box center [550, 303] width 252 height 23
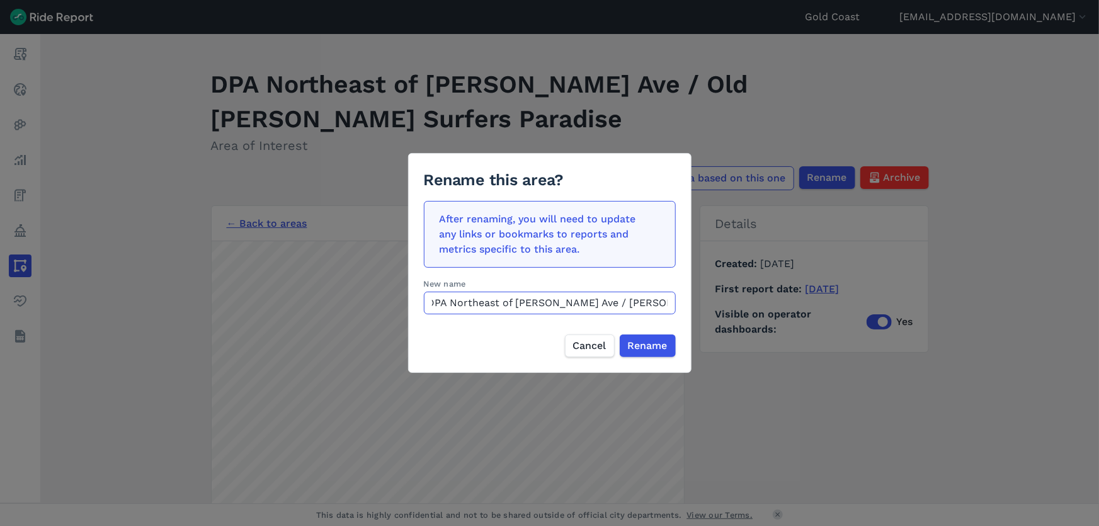
click at [572, 302] on input "DPA Northeast of [PERSON_NAME] Ave / [PERSON_NAME] [GEOGRAPHIC_DATA]" at bounding box center [550, 303] width 252 height 23
click at [452, 303] on input "DPA Northeast of The Esplanade / [PERSON_NAME] [GEOGRAPHIC_DATA]" at bounding box center [550, 303] width 252 height 23
type input "DPA #10 Northeast of The Esplanade / [PERSON_NAME][GEOGRAPHIC_DATA]"
click at [628, 299] on input "DPA #10 Northeast of The Esplanade / [PERSON_NAME][GEOGRAPHIC_DATA]" at bounding box center [550, 303] width 252 height 23
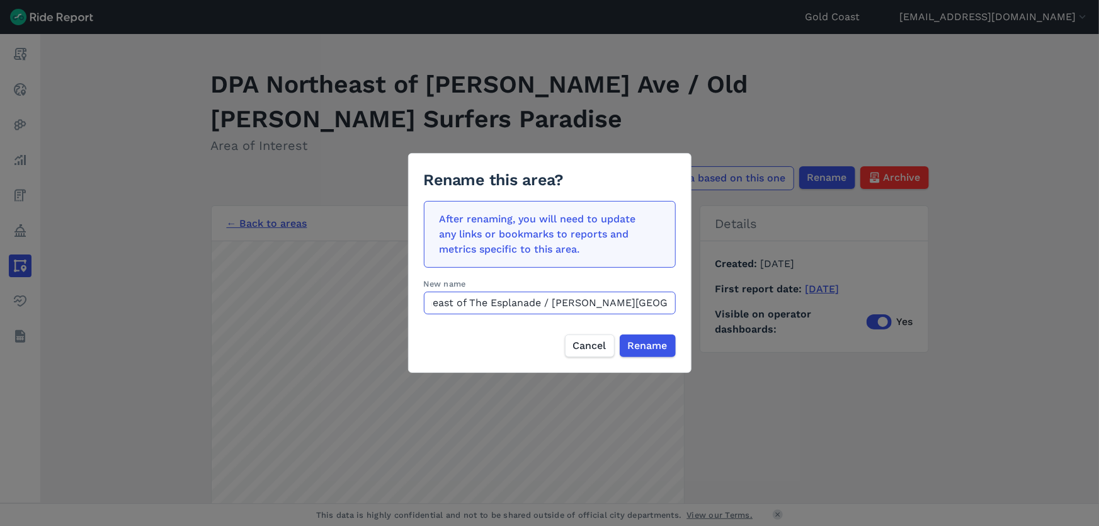
scroll to position [0, 89]
drag, startPoint x: 649, startPoint y: 301, endPoint x: 667, endPoint y: 301, distance: 17.7
click at [667, 301] on input "DPA #10 Northeast of The Esplanade / [PERSON_NAME][GEOGRAPHIC_DATA]" at bounding box center [550, 303] width 252 height 23
click at [629, 344] on span "Rename" at bounding box center [648, 345] width 40 height 15
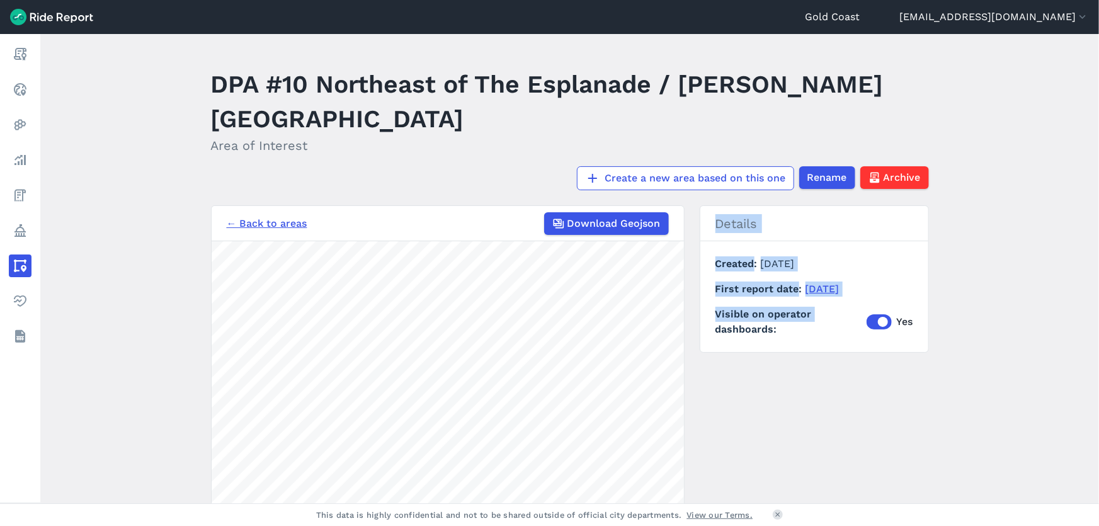
drag, startPoint x: 707, startPoint y: 422, endPoint x: 716, endPoint y: 373, distance: 49.9
click at [716, 373] on div "← Back to areas Download Geojson 200 m Details Created [DATE] First report date…" at bounding box center [570, 442] width 718 height 474
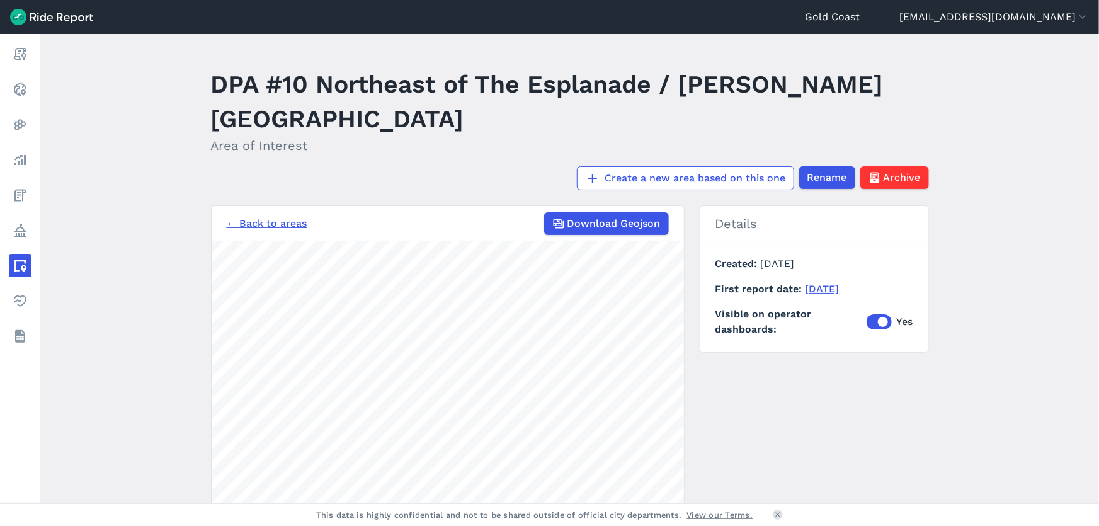
click at [388, 123] on h1 "DPA #10 Northeast of The Esplanade / [PERSON_NAME][GEOGRAPHIC_DATA]" at bounding box center [570, 101] width 718 height 69
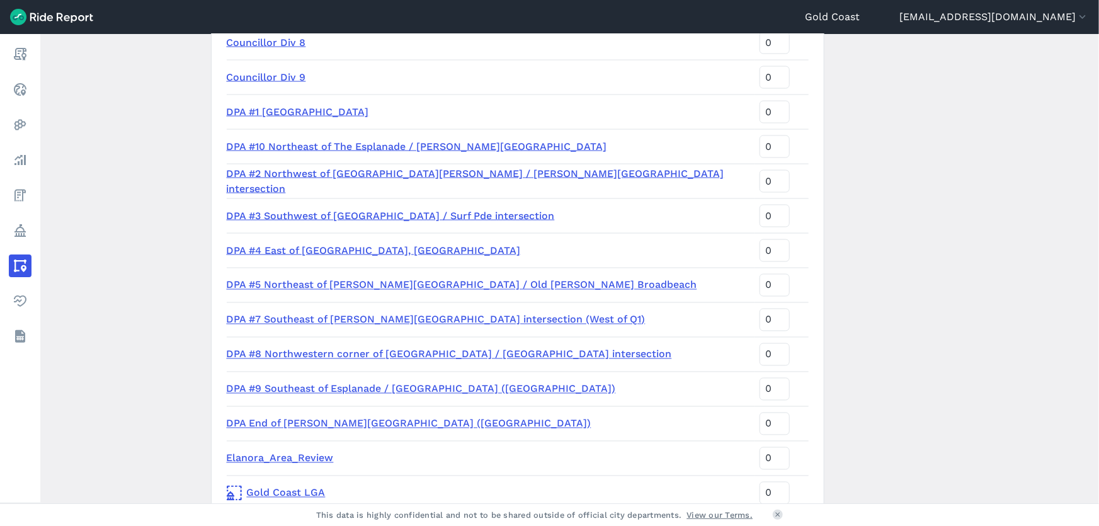
scroll to position [989, 0]
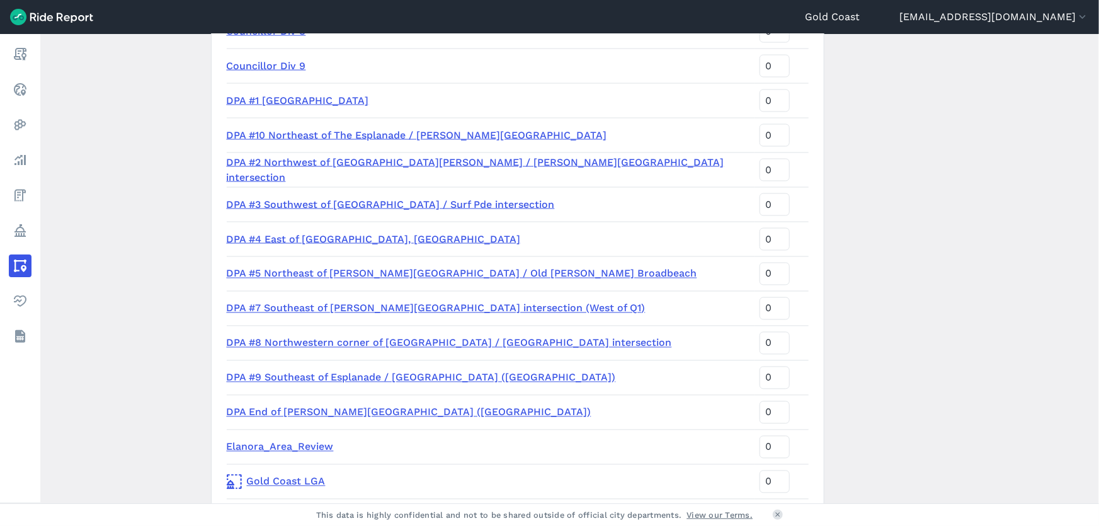
click at [324, 410] on link "DPA End of [PERSON_NAME][GEOGRAPHIC_DATA] ([GEOGRAPHIC_DATA])" at bounding box center [409, 412] width 365 height 12
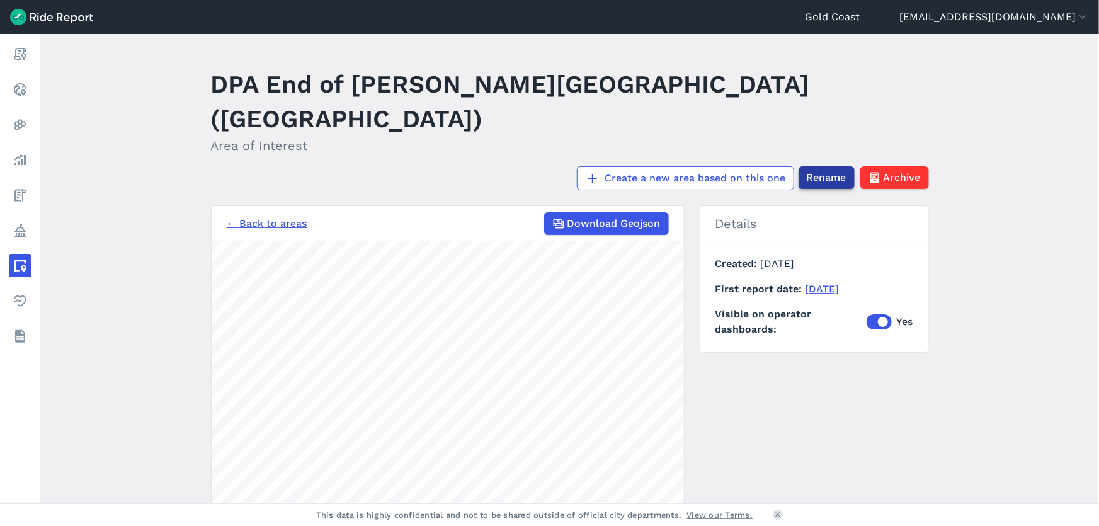
click at [818, 170] on span "Rename" at bounding box center [827, 177] width 40 height 15
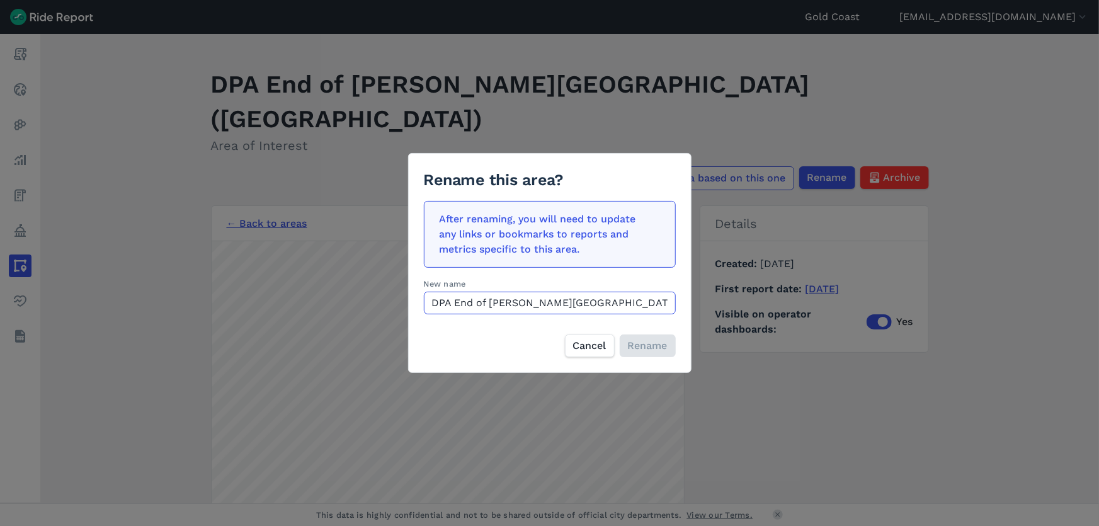
click at [456, 301] on input "DPA End of [PERSON_NAME][GEOGRAPHIC_DATA] ([GEOGRAPHIC_DATA])" at bounding box center [550, 303] width 252 height 23
type input "DPA #6 End of [PERSON_NAME][GEOGRAPHIC_DATA] ([GEOGRAPHIC_DATA])"
click at [653, 348] on span "Rename" at bounding box center [648, 345] width 40 height 15
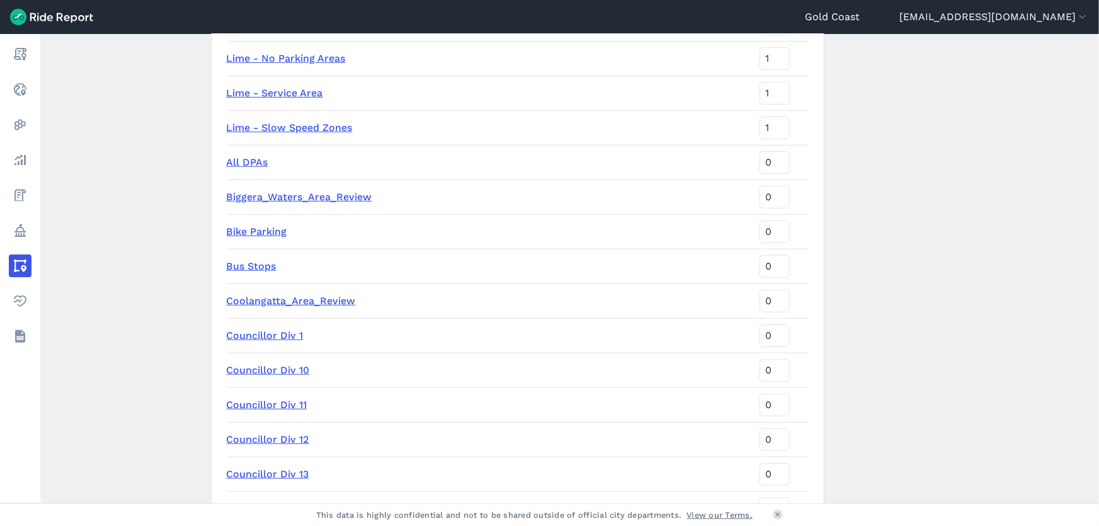
scroll to position [226, 0]
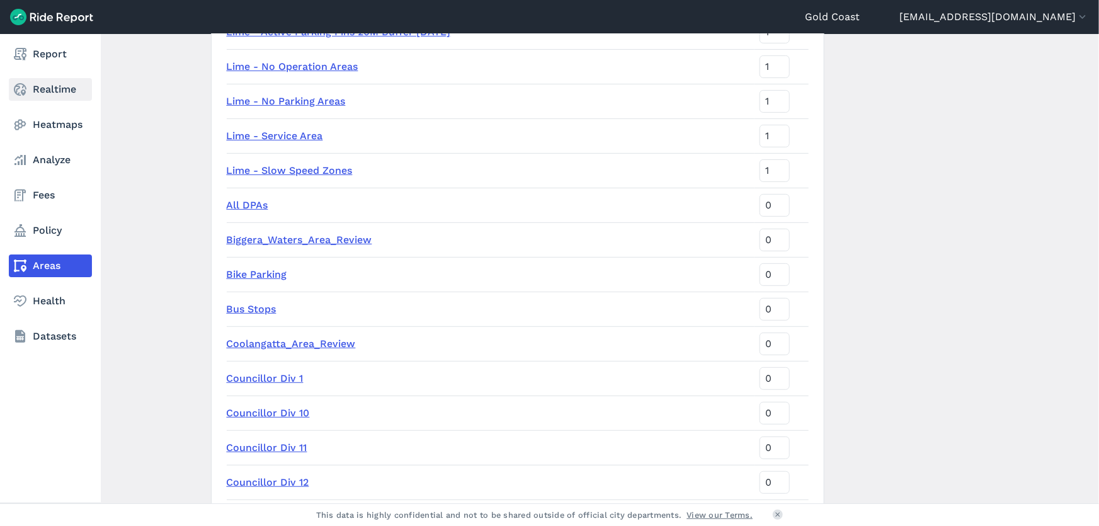
click at [57, 91] on link "Realtime" at bounding box center [50, 89] width 83 height 23
